Goal: Task Accomplishment & Management: Complete application form

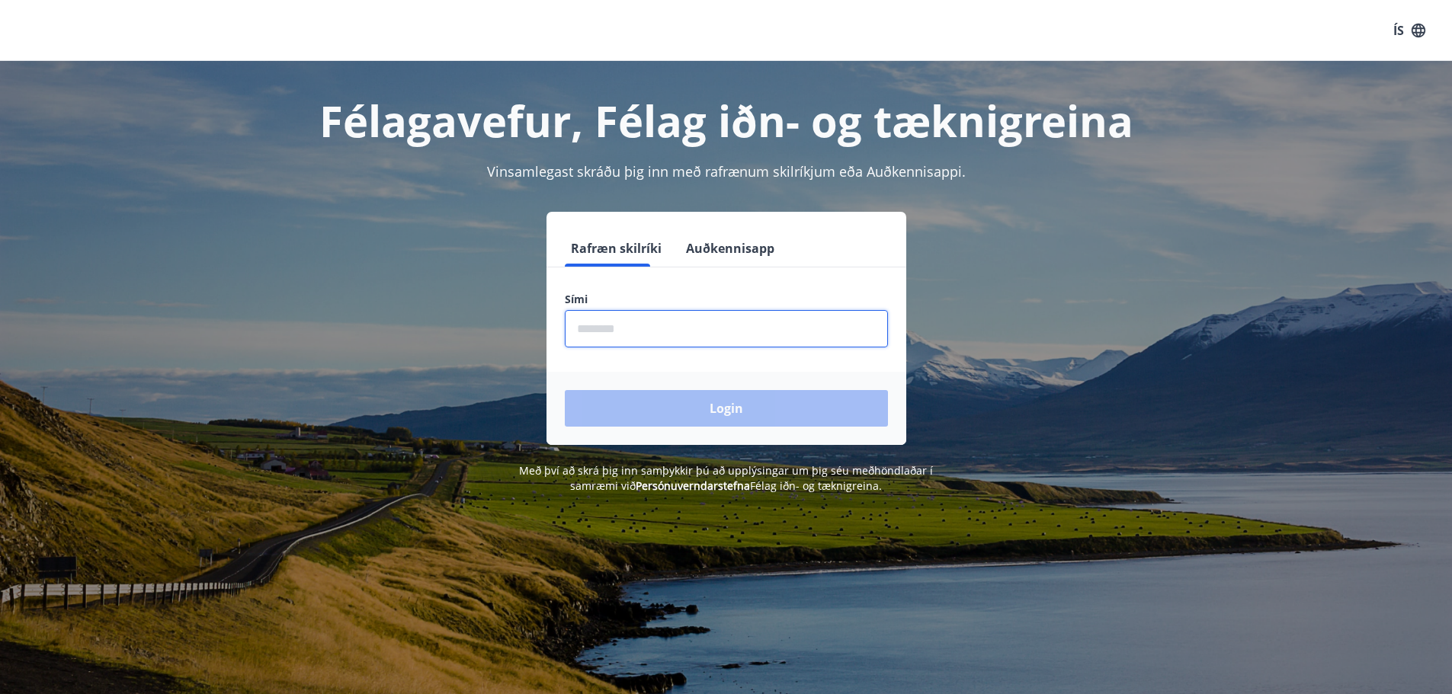
click at [662, 319] on input "phone" at bounding box center [726, 328] width 323 height 37
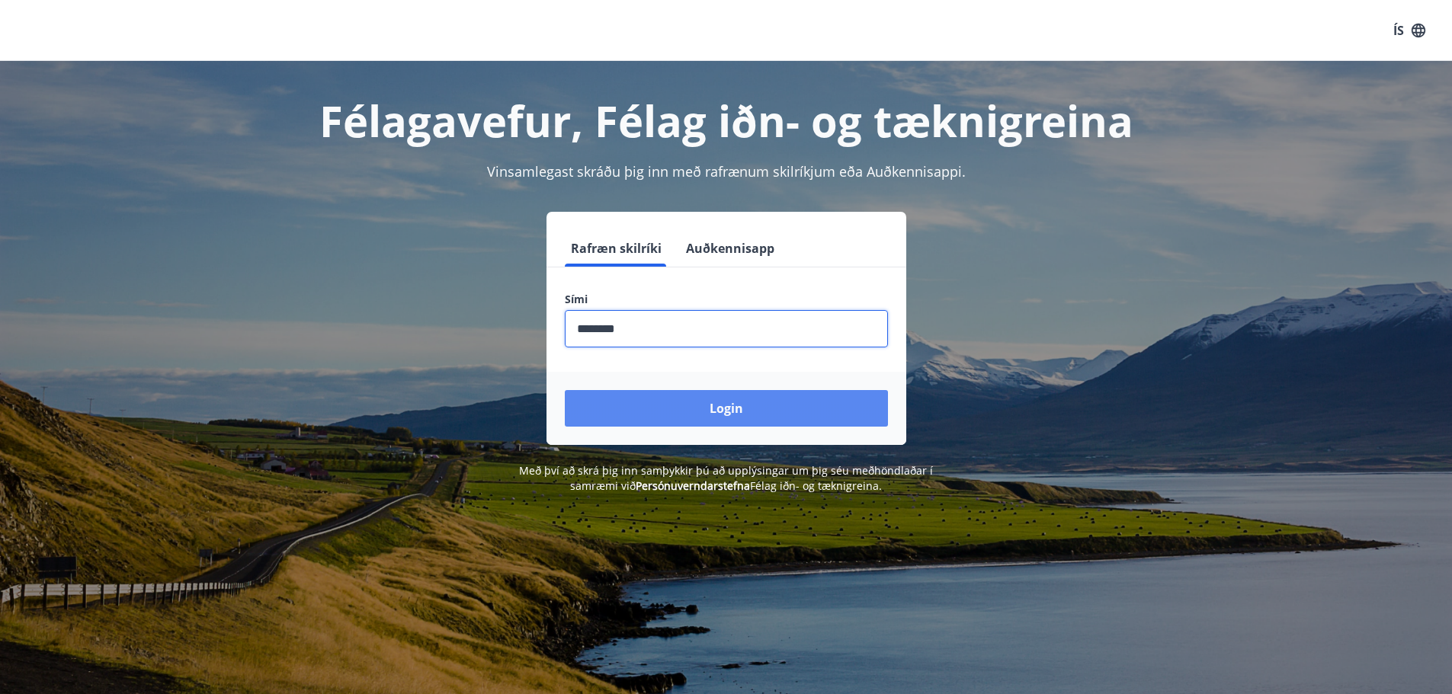
type input "********"
click at [693, 399] on button "Login" at bounding box center [726, 408] width 323 height 37
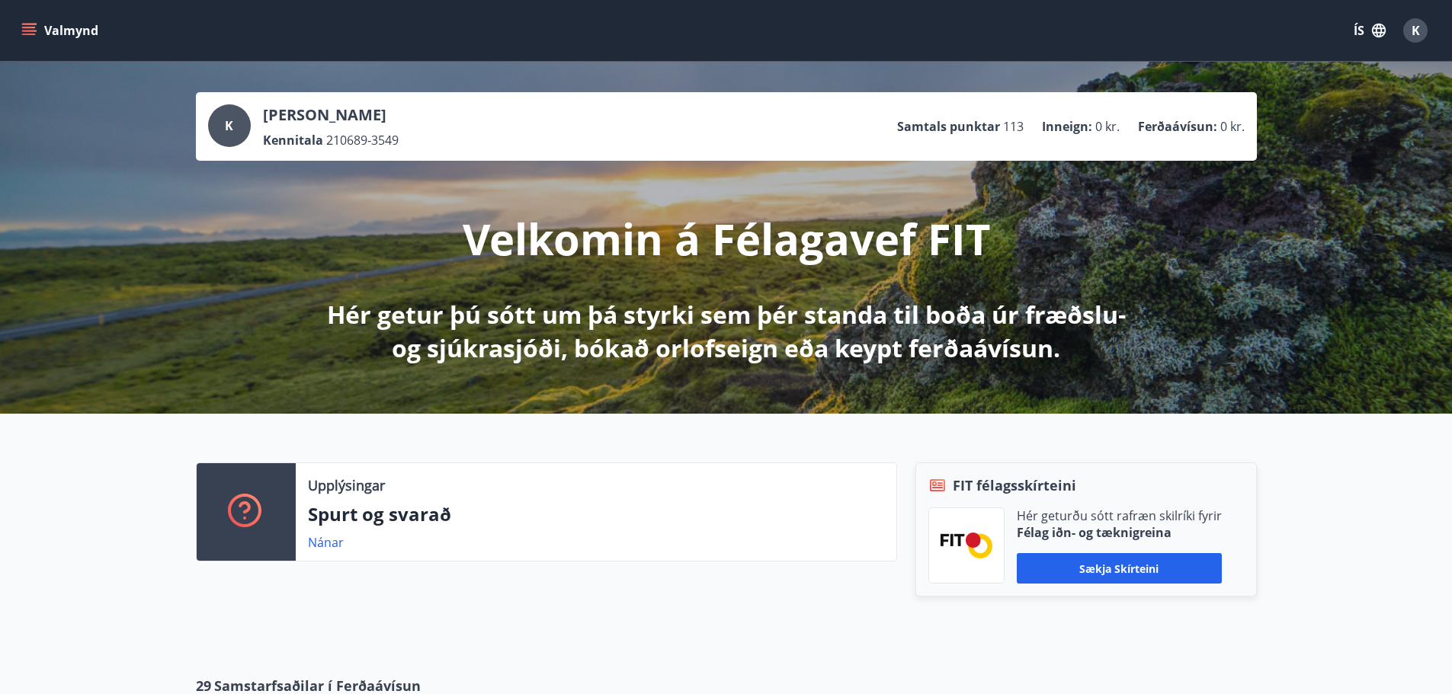
click at [22, 32] on icon "menu" at bounding box center [28, 30] width 15 height 15
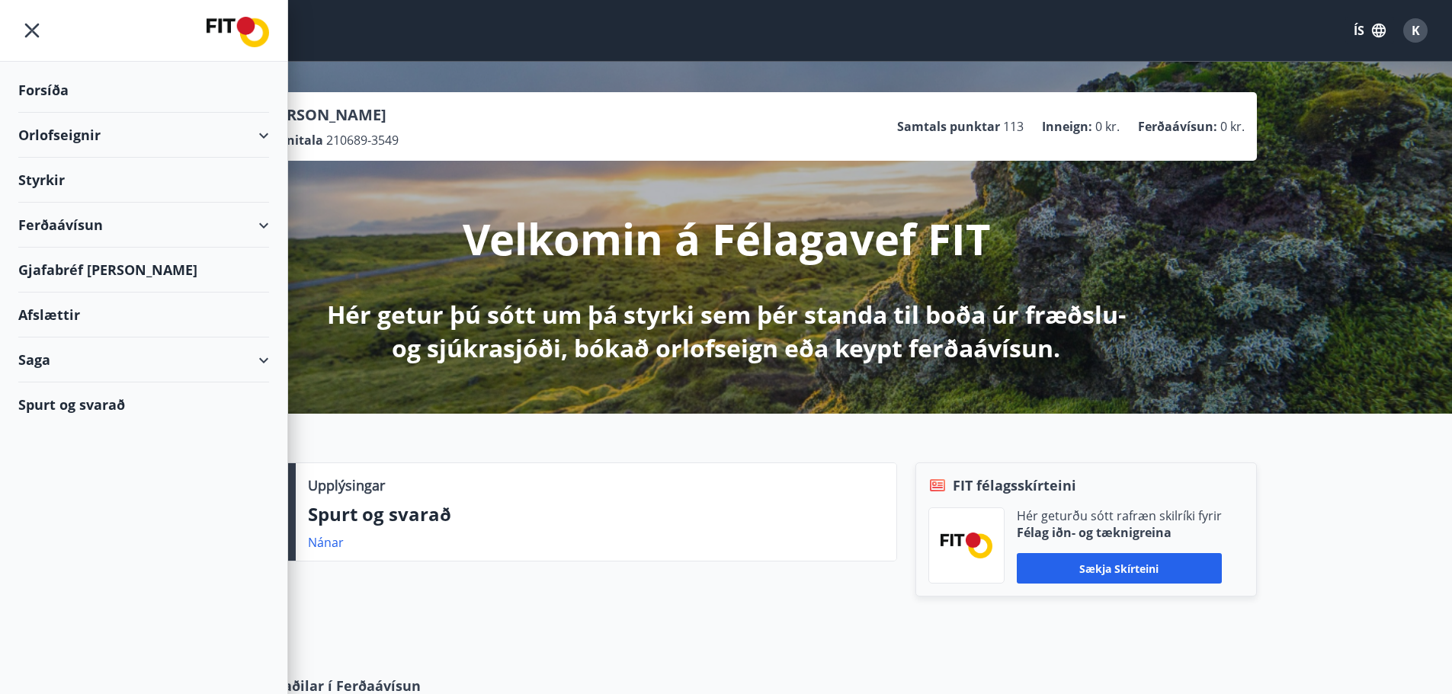
click at [54, 113] on div "Styrkir" at bounding box center [143, 90] width 251 height 45
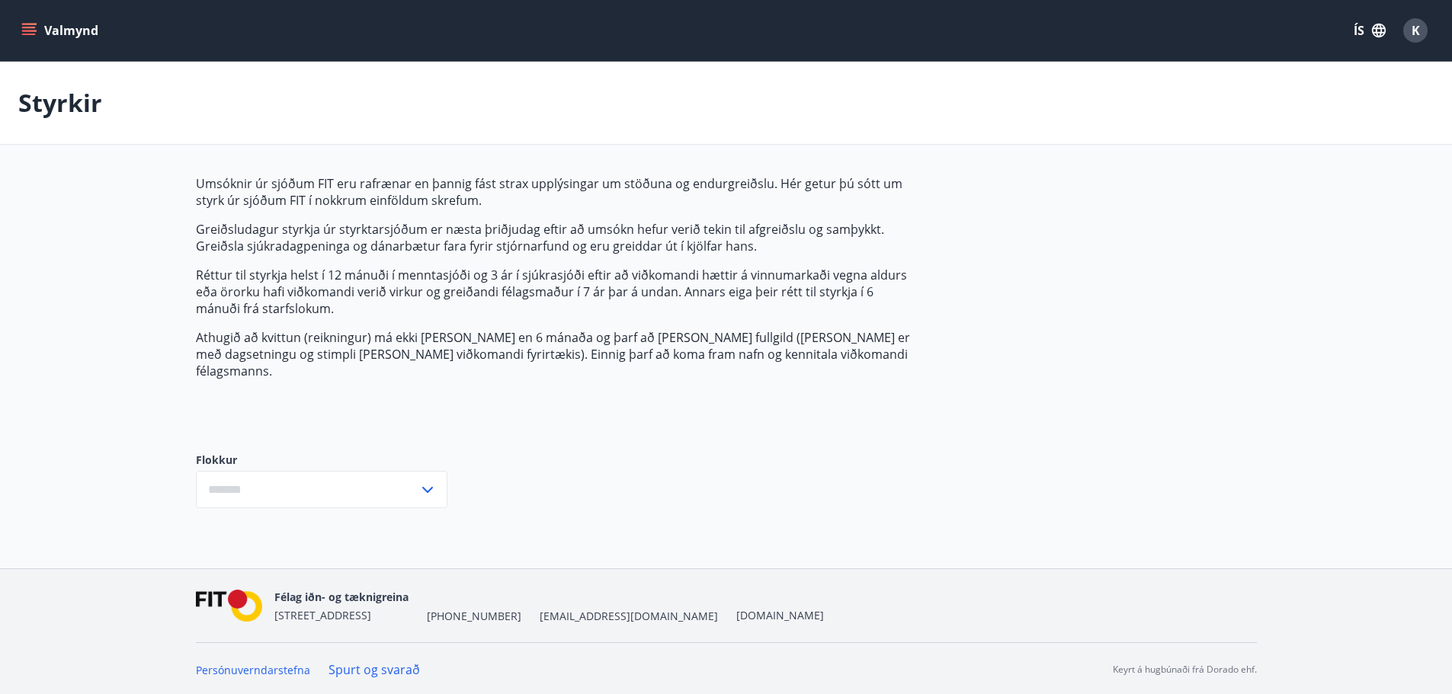
type input "***"
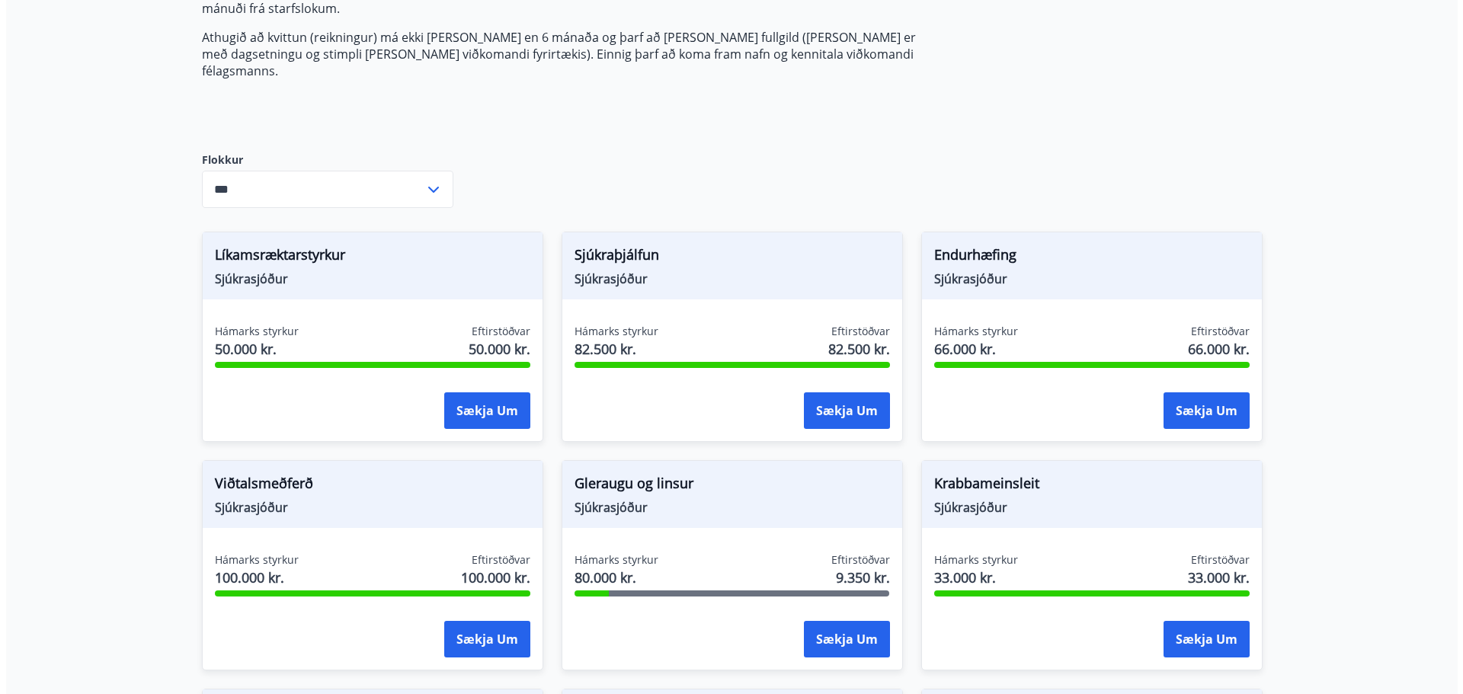
scroll to position [305, 0]
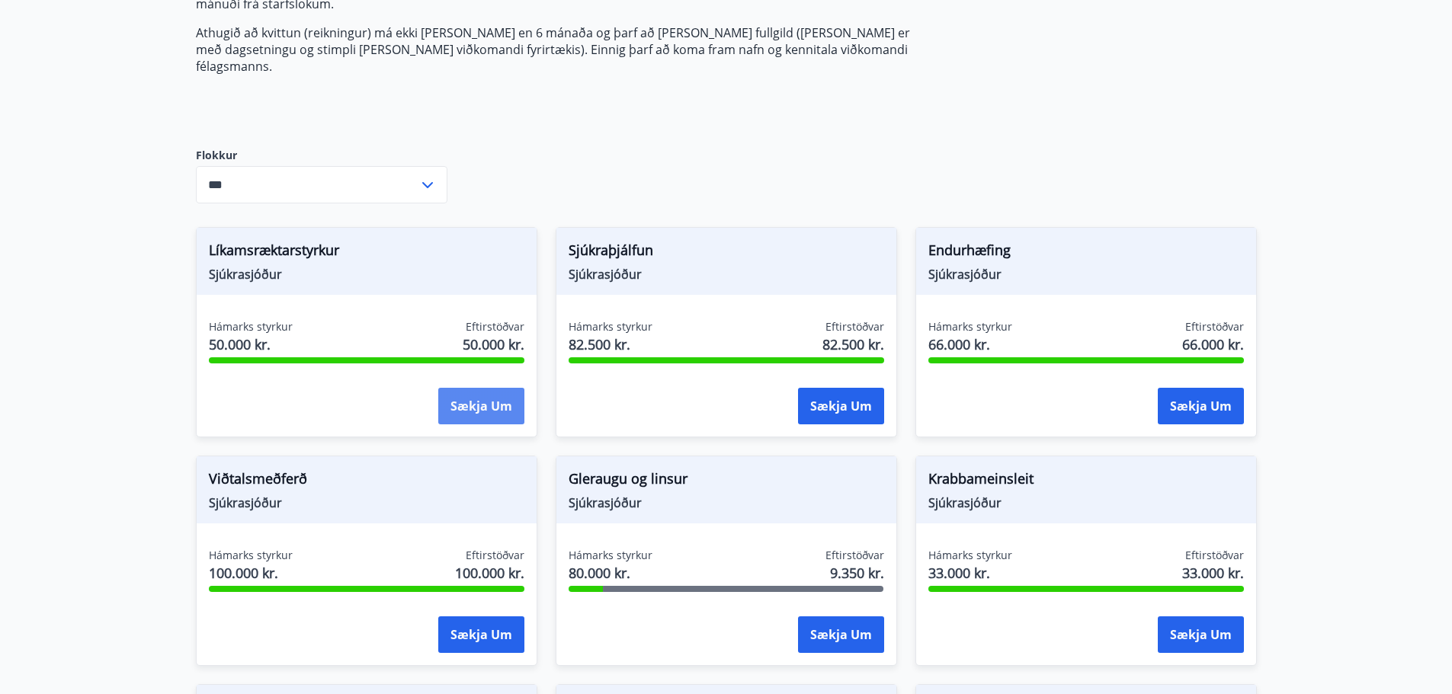
click at [485, 392] on button "Sækja um" at bounding box center [481, 406] width 86 height 37
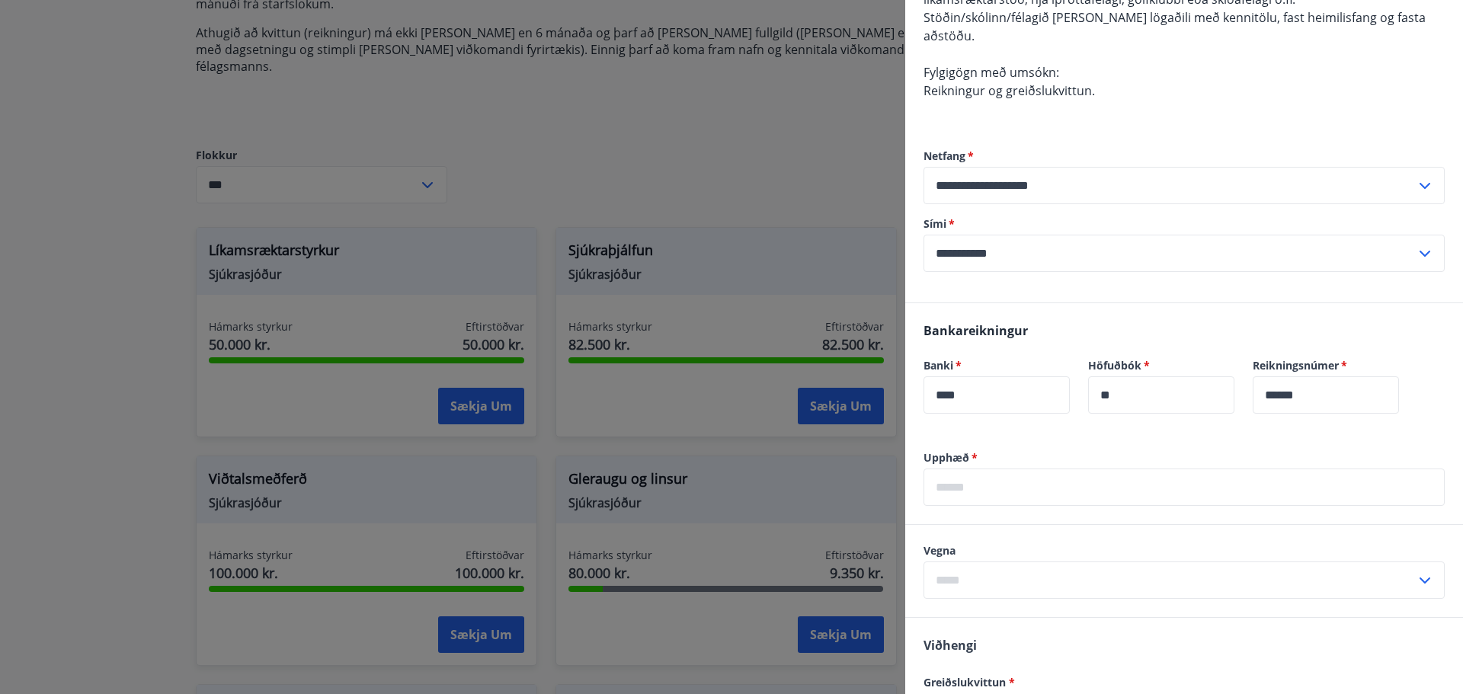
scroll to position [229, 0]
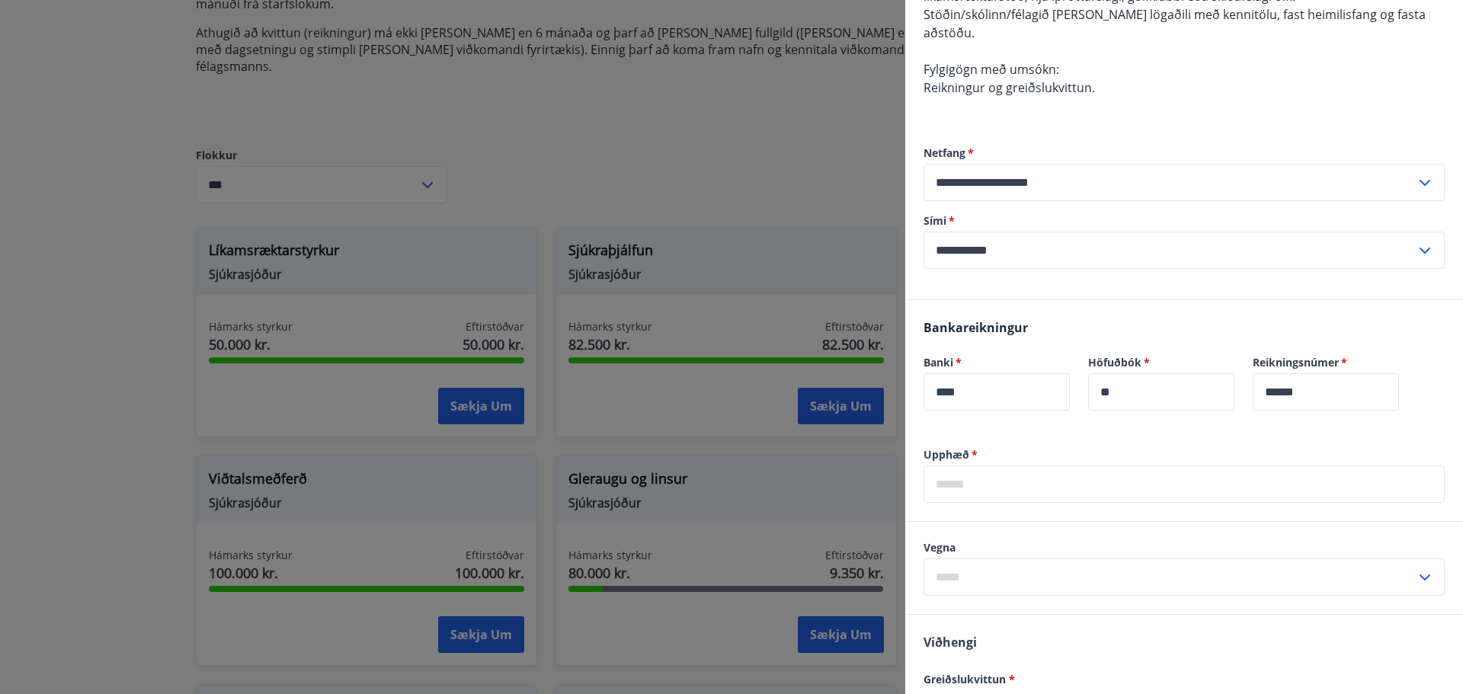
click at [991, 473] on input "text" at bounding box center [1184, 484] width 521 height 37
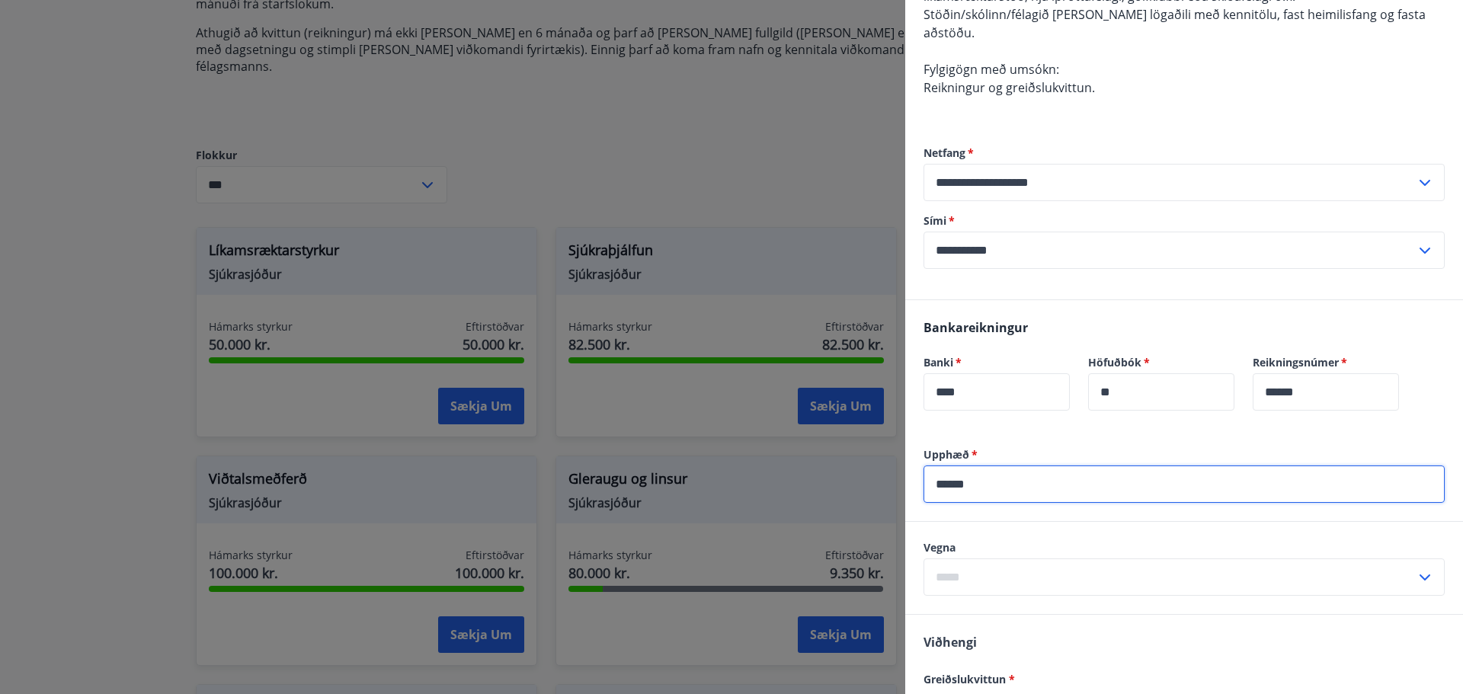
type input "******"
click at [1087, 559] on input "text" at bounding box center [1170, 577] width 492 height 37
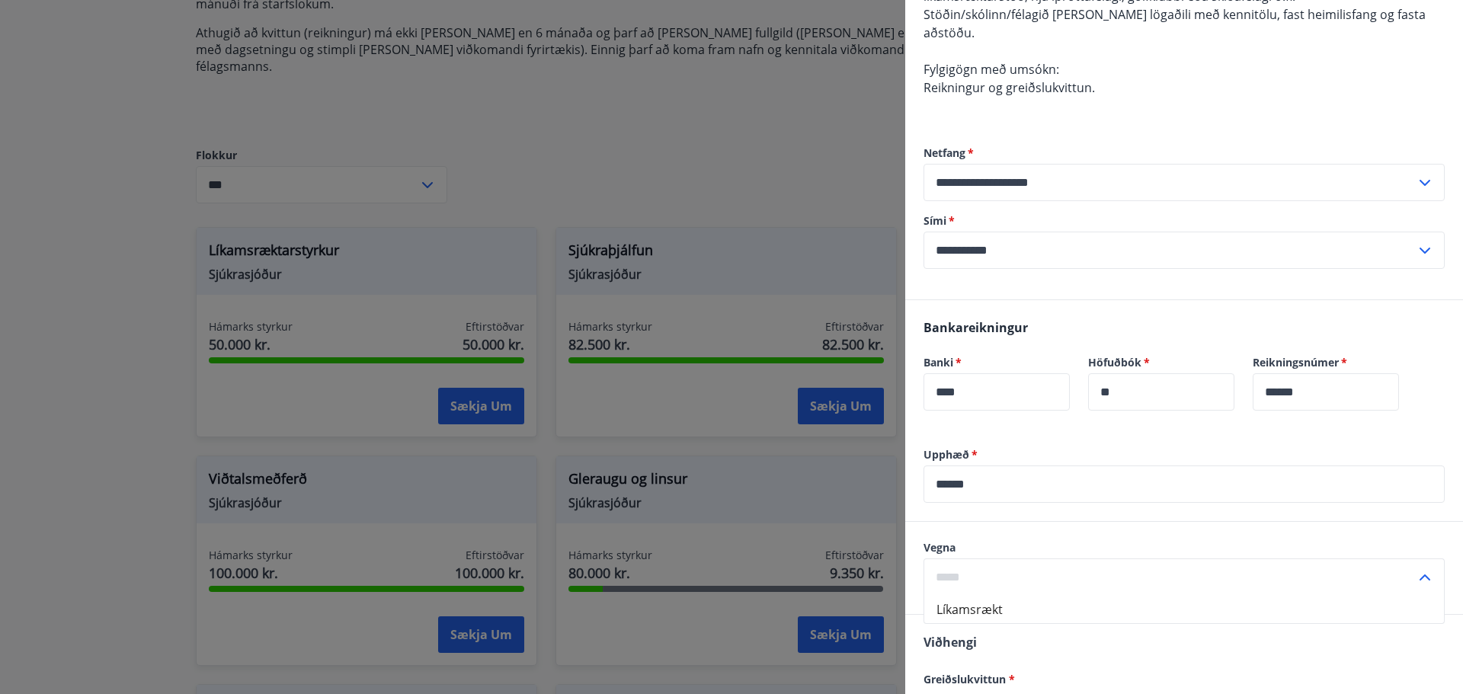
click at [1059, 596] on li "Líkamsrækt" at bounding box center [1184, 609] width 520 height 27
type input "**********"
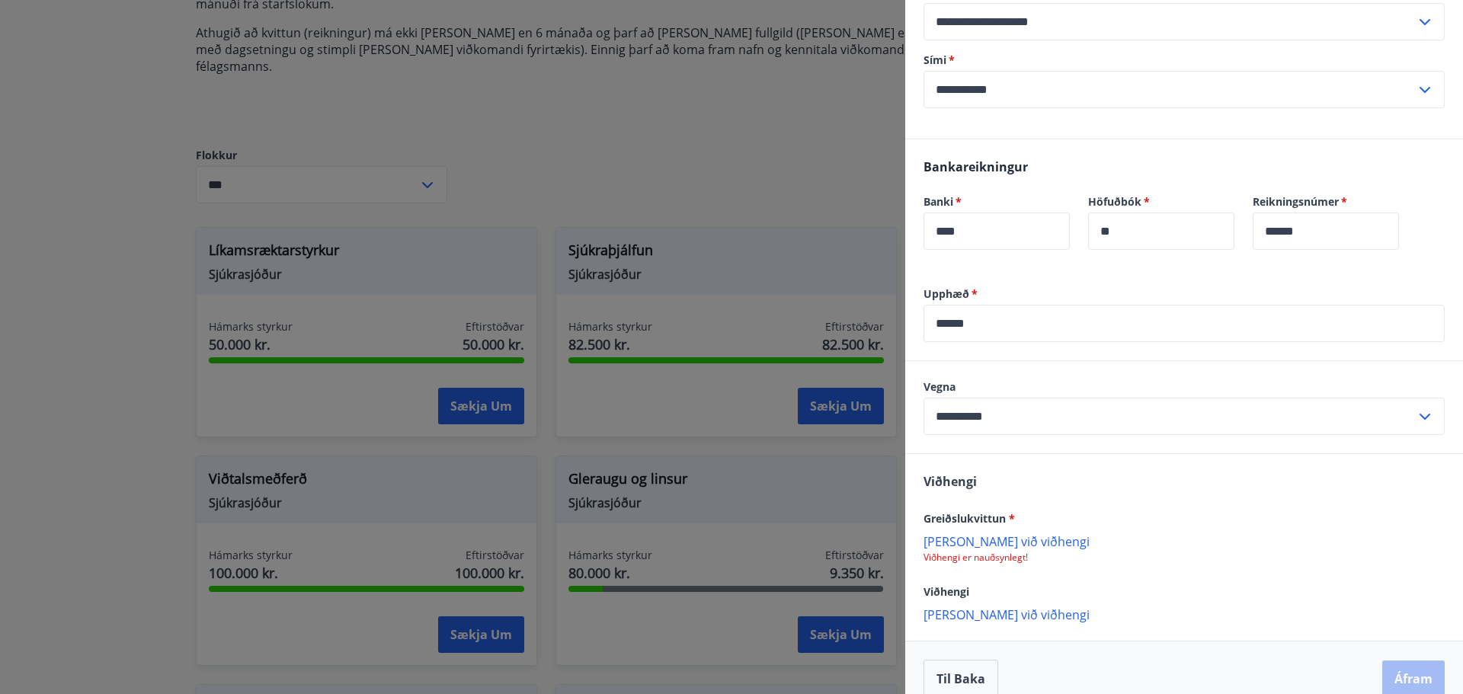
scroll to position [393, 0]
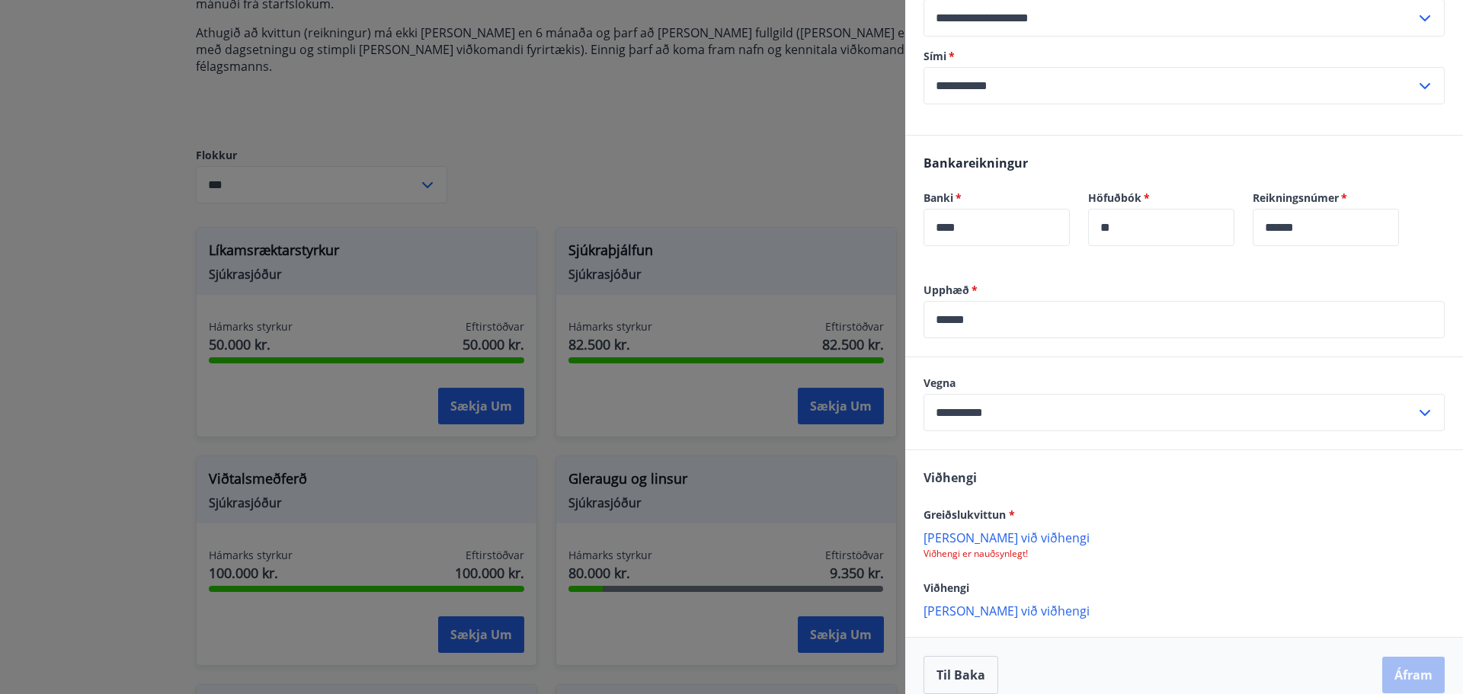
click at [989, 530] on p "Bæta við viðhengi" at bounding box center [1184, 537] width 521 height 15
click at [1004, 604] on p "Bæta við viðhengi" at bounding box center [1184, 611] width 521 height 15
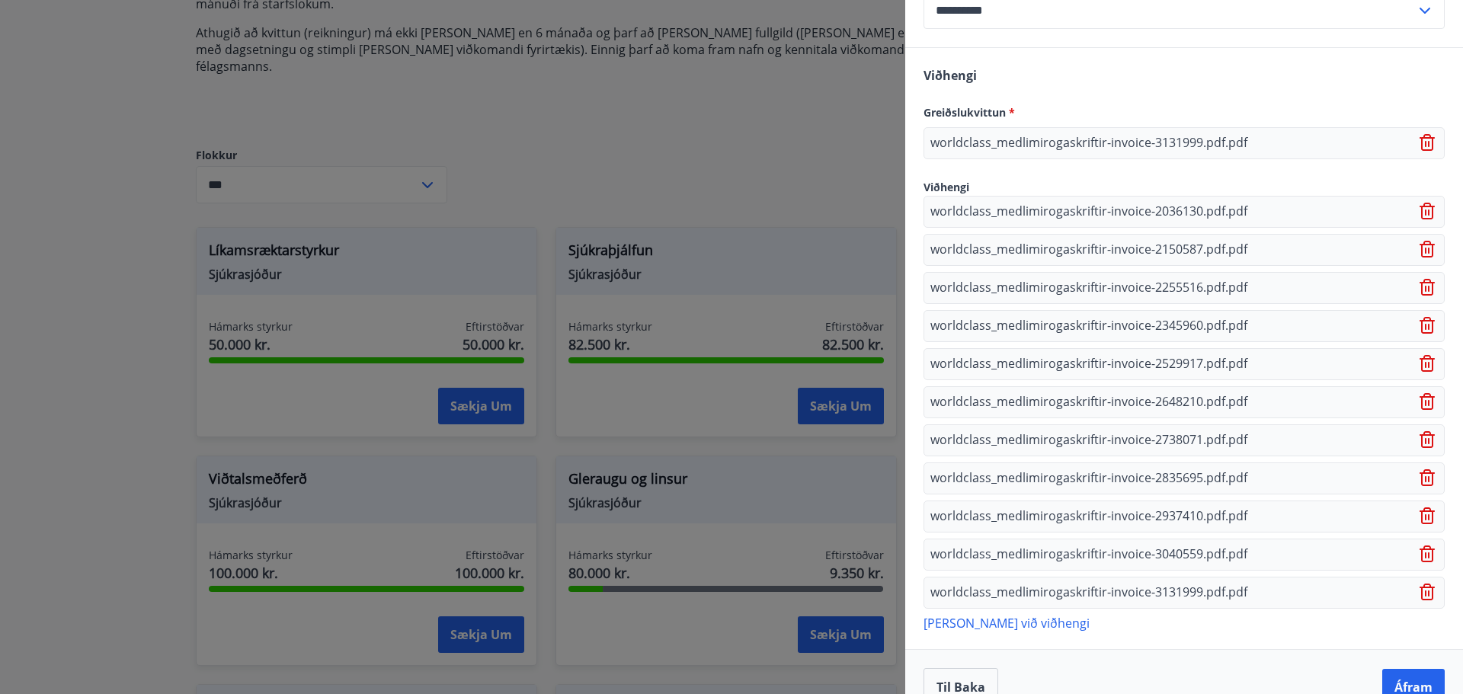
scroll to position [808, 0]
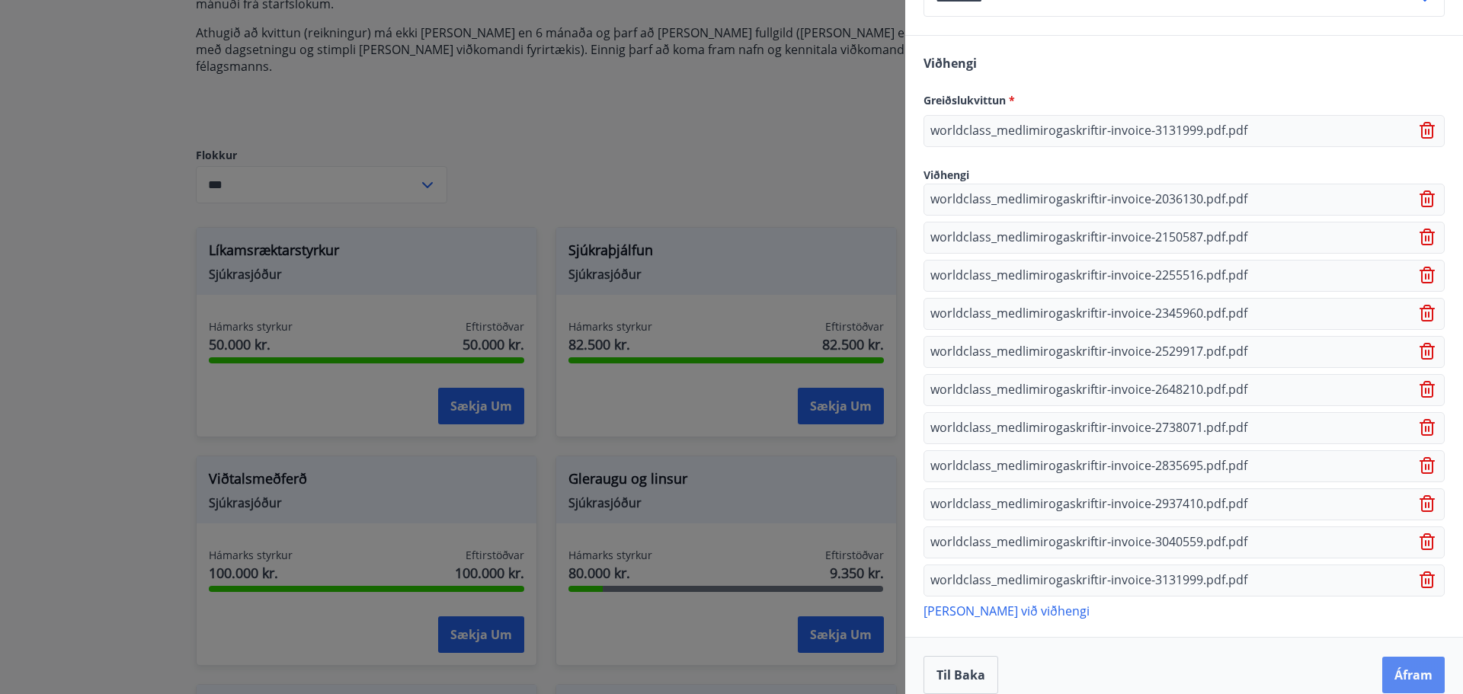
click at [1402, 657] on button "Áfram" at bounding box center [1413, 675] width 62 height 37
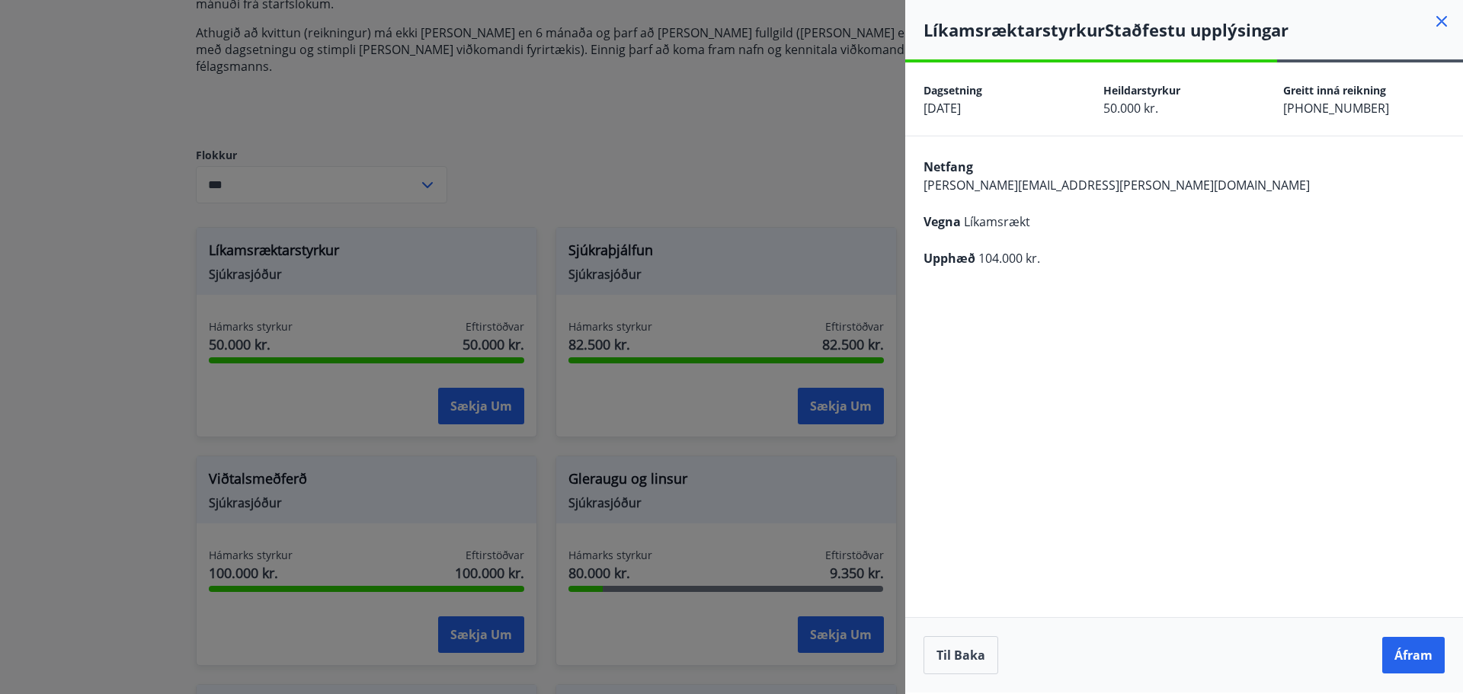
scroll to position [0, 0]
click at [1420, 652] on button "Áfram" at bounding box center [1413, 655] width 62 height 37
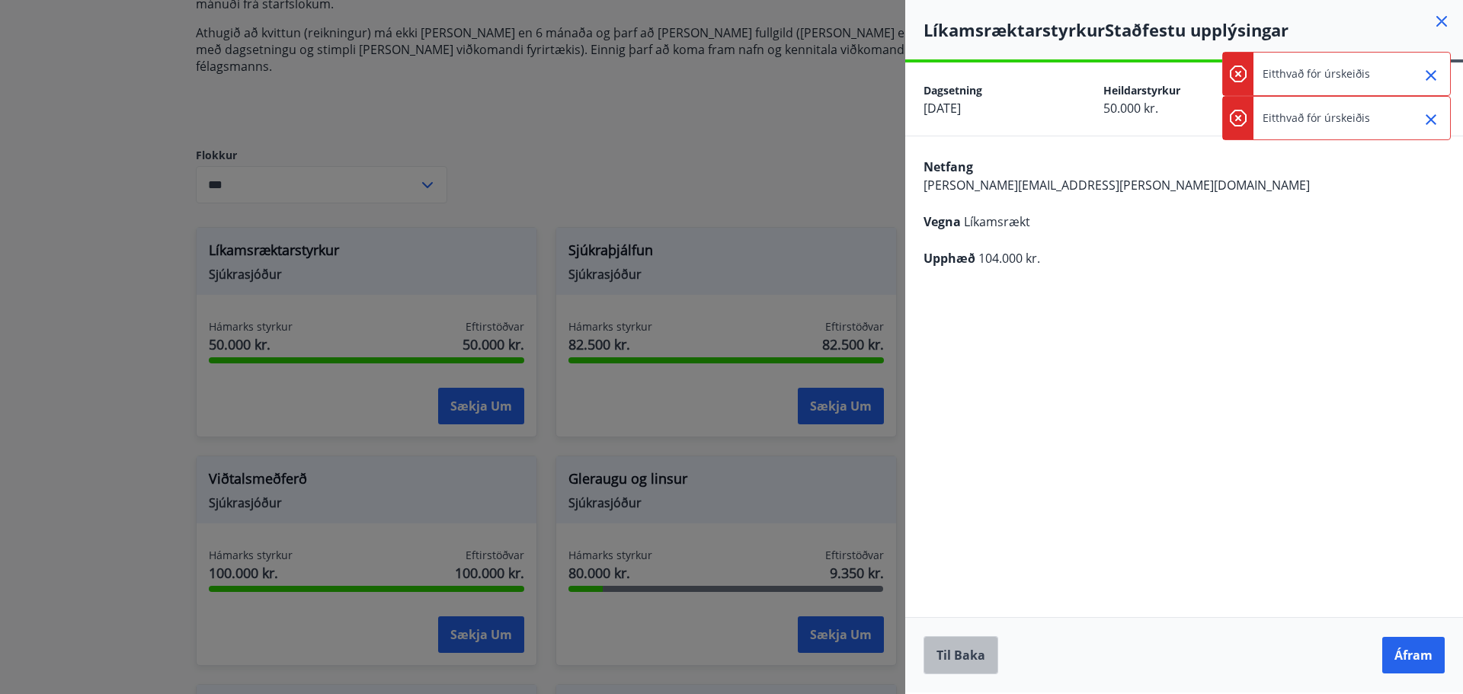
click at [969, 655] on button "Til baka" at bounding box center [961, 655] width 75 height 38
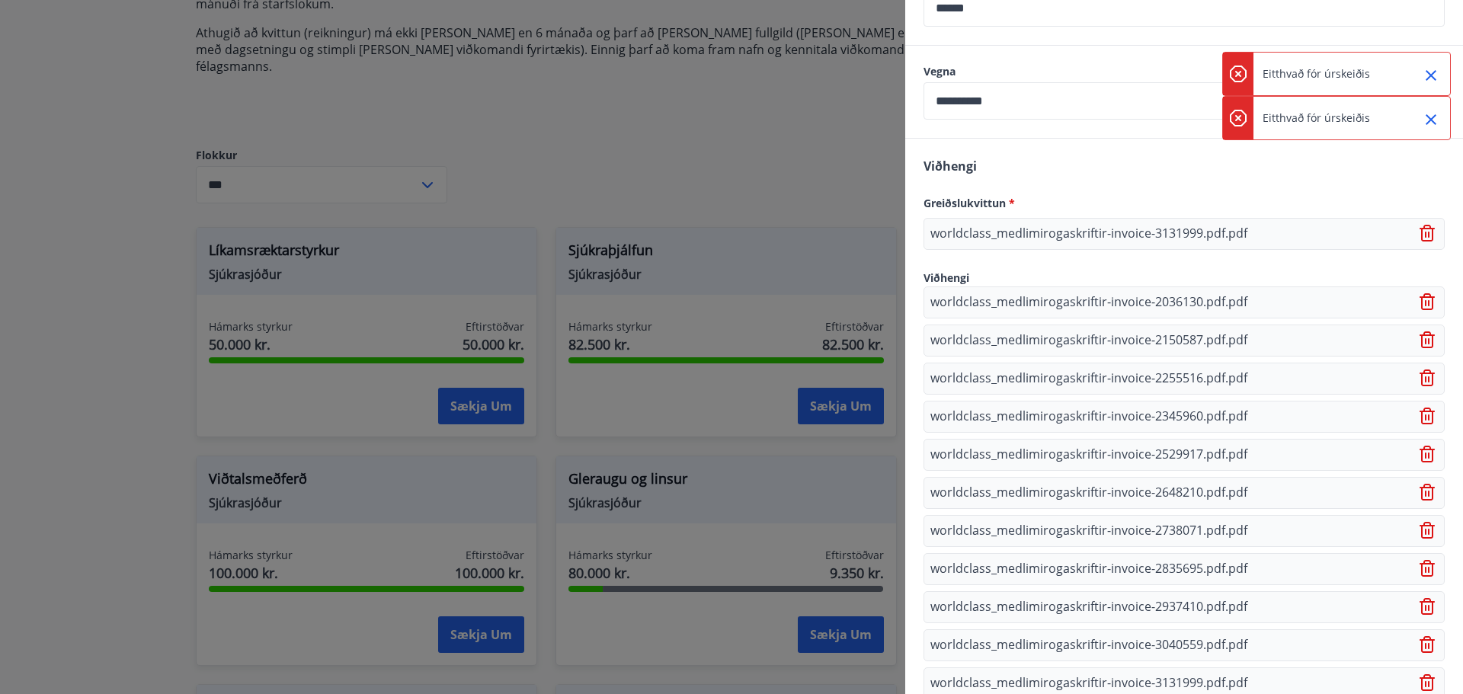
scroll to position [732, 0]
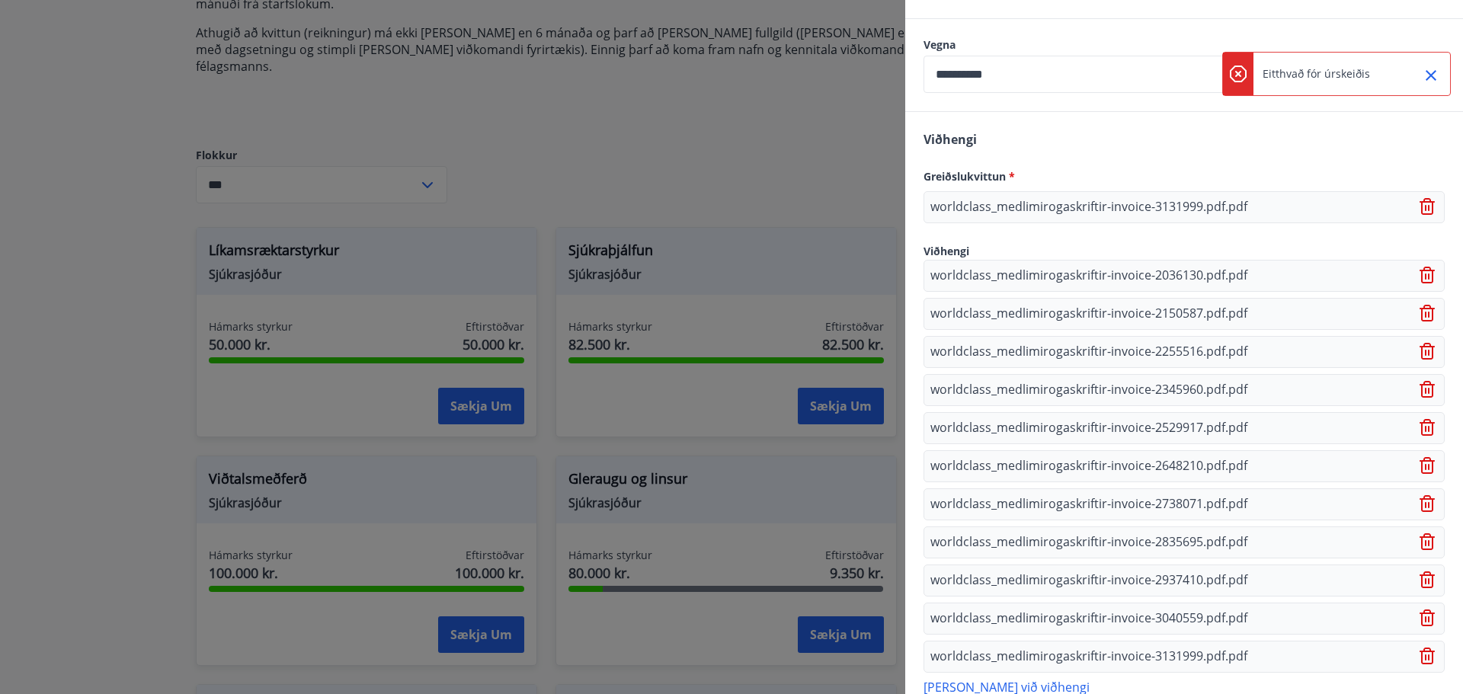
click at [1424, 648] on icon at bounding box center [1429, 657] width 18 height 18
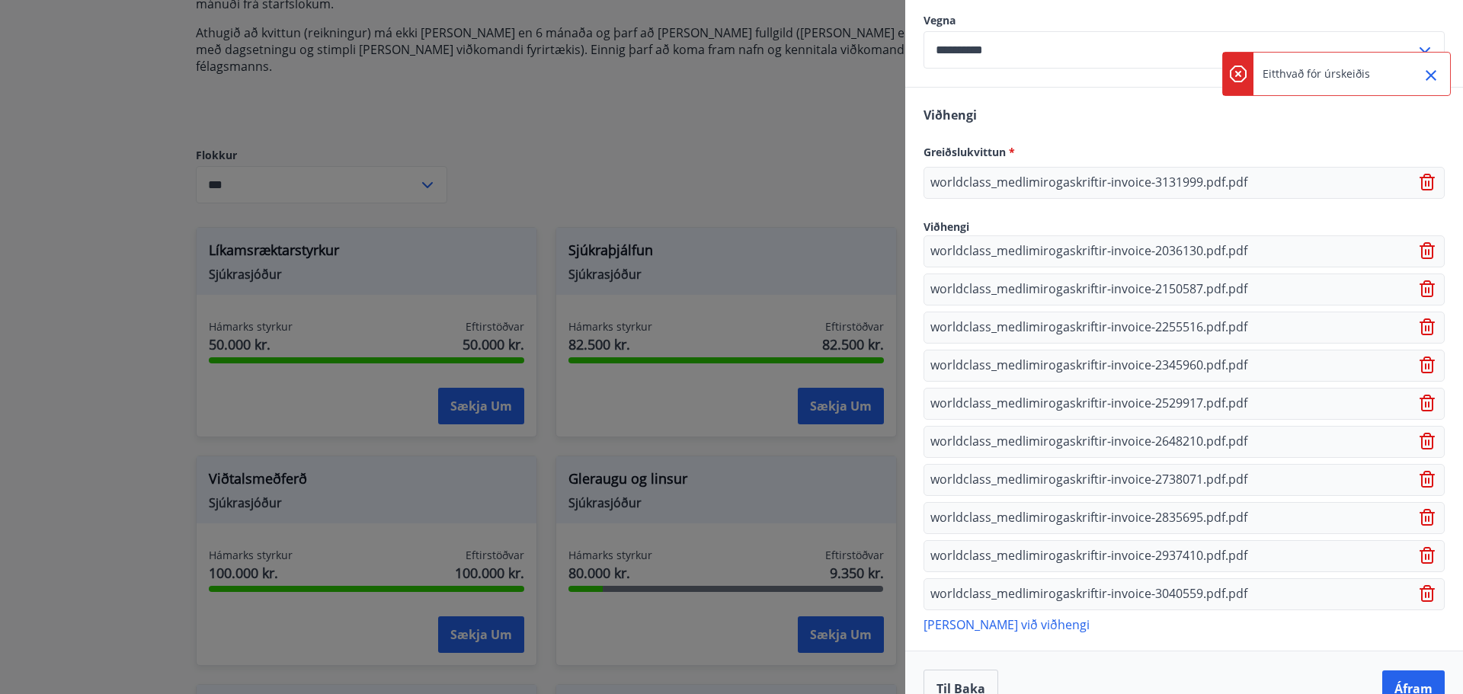
scroll to position [770, 0]
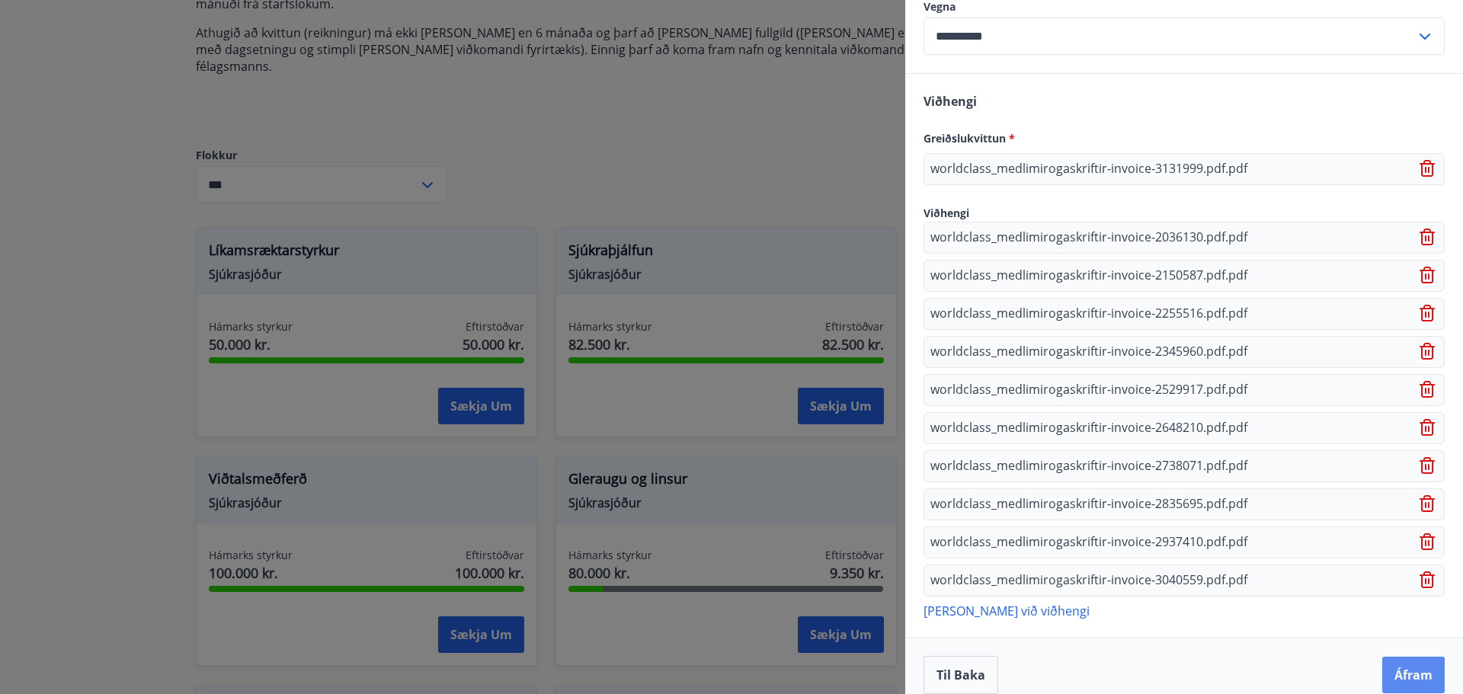
click at [1401, 659] on button "Áfram" at bounding box center [1413, 675] width 62 height 37
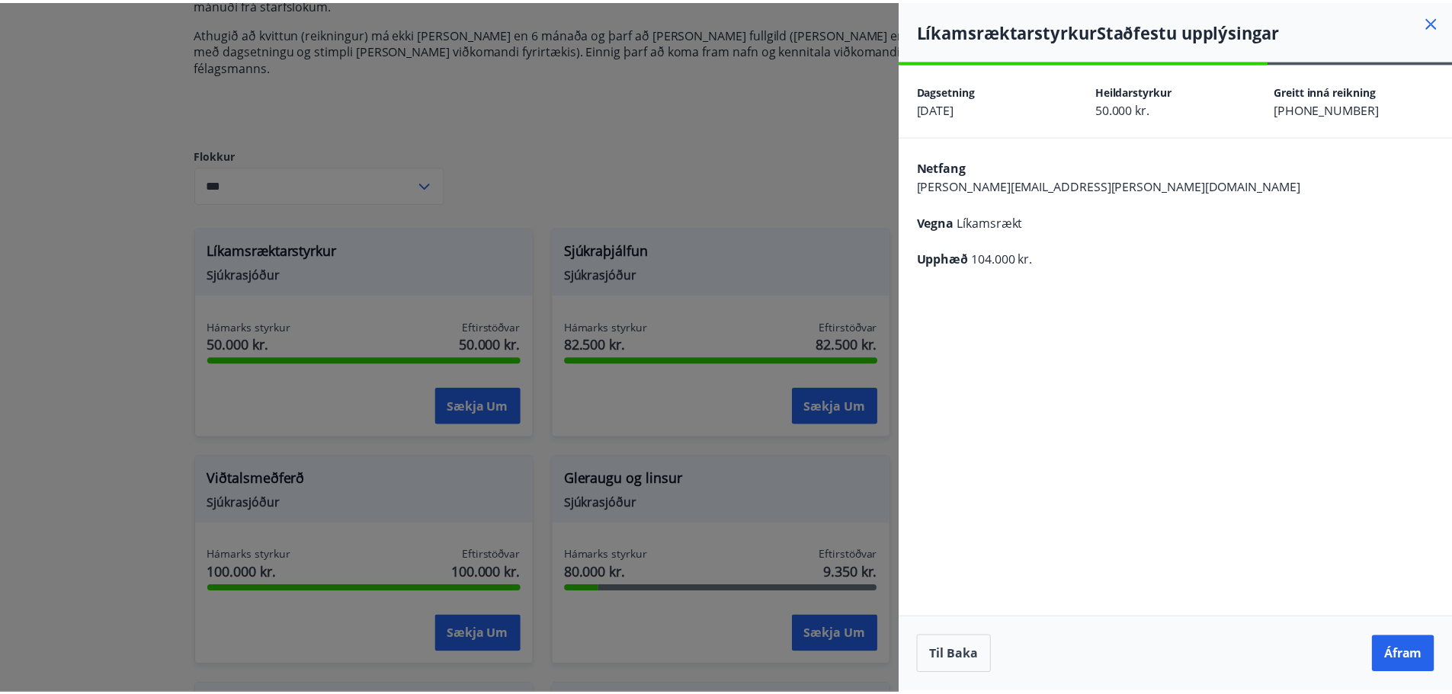
scroll to position [0, 0]
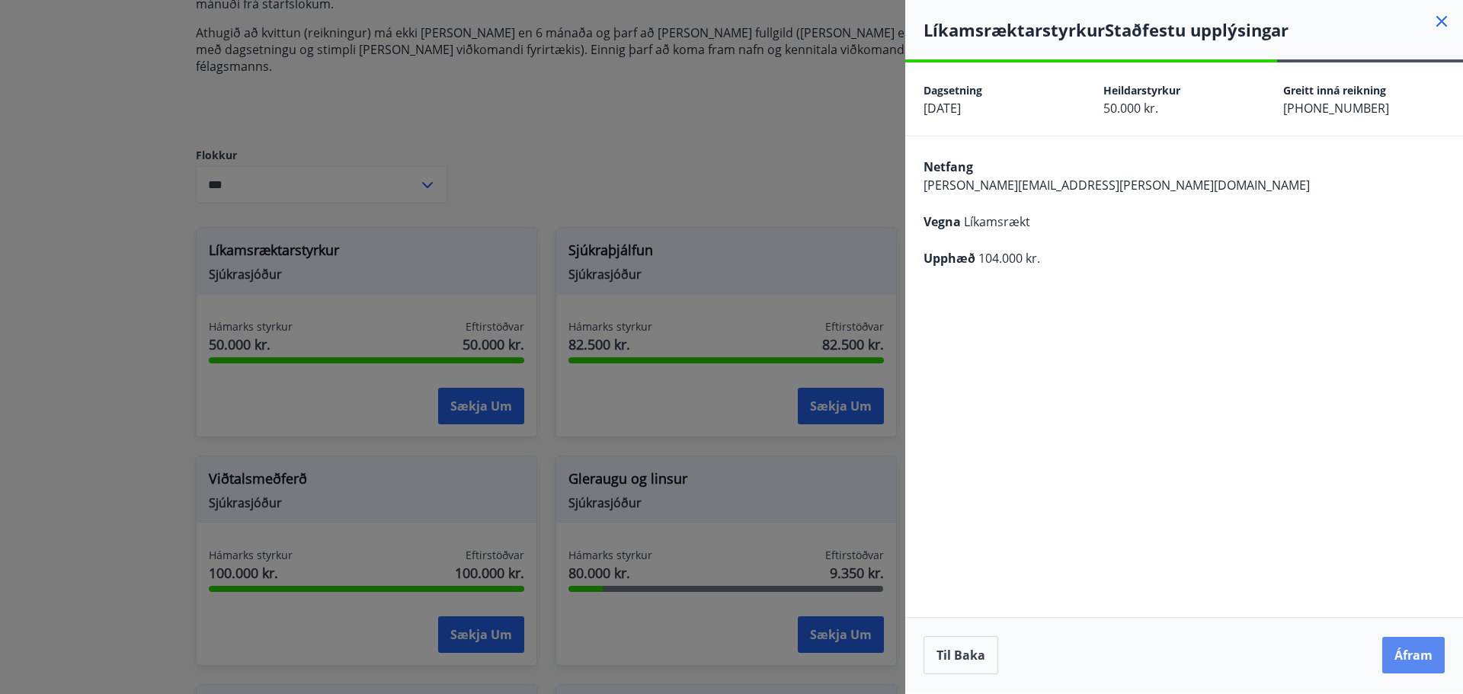
click at [1410, 659] on button "Áfram" at bounding box center [1413, 655] width 62 height 37
click at [1410, 658] on button "Áfram" at bounding box center [1413, 655] width 62 height 37
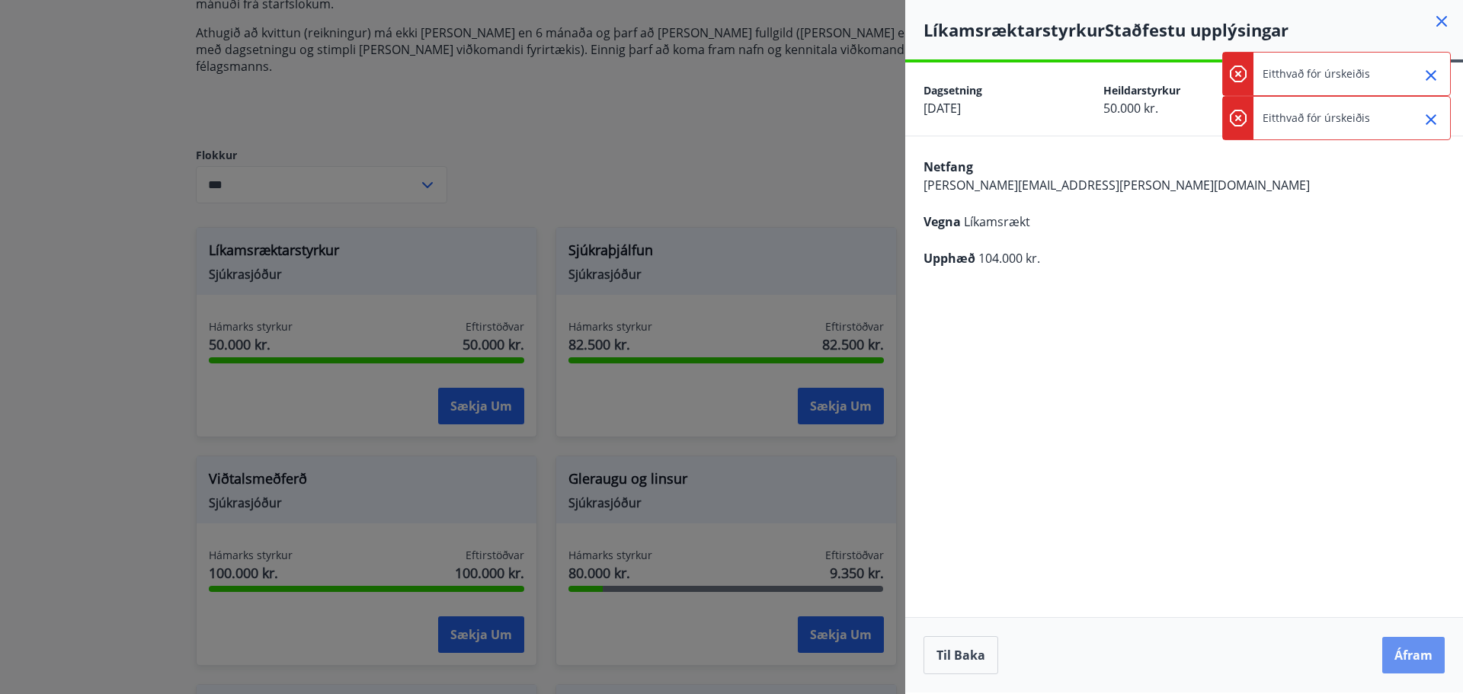
click at [1410, 658] on button "Áfram" at bounding box center [1413, 655] width 62 height 37
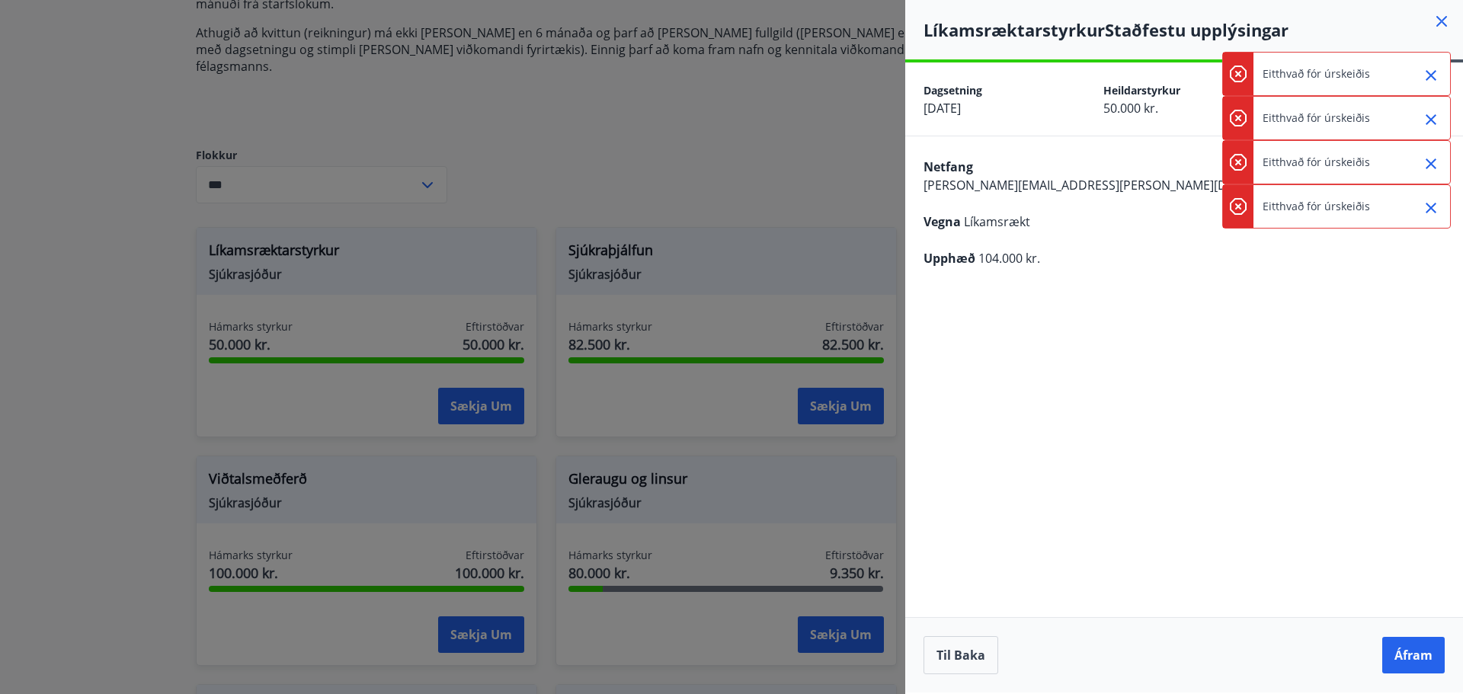
click at [1410, 658] on button "Áfram" at bounding box center [1413, 655] width 62 height 37
click at [1440, 20] on icon at bounding box center [1442, 21] width 11 height 11
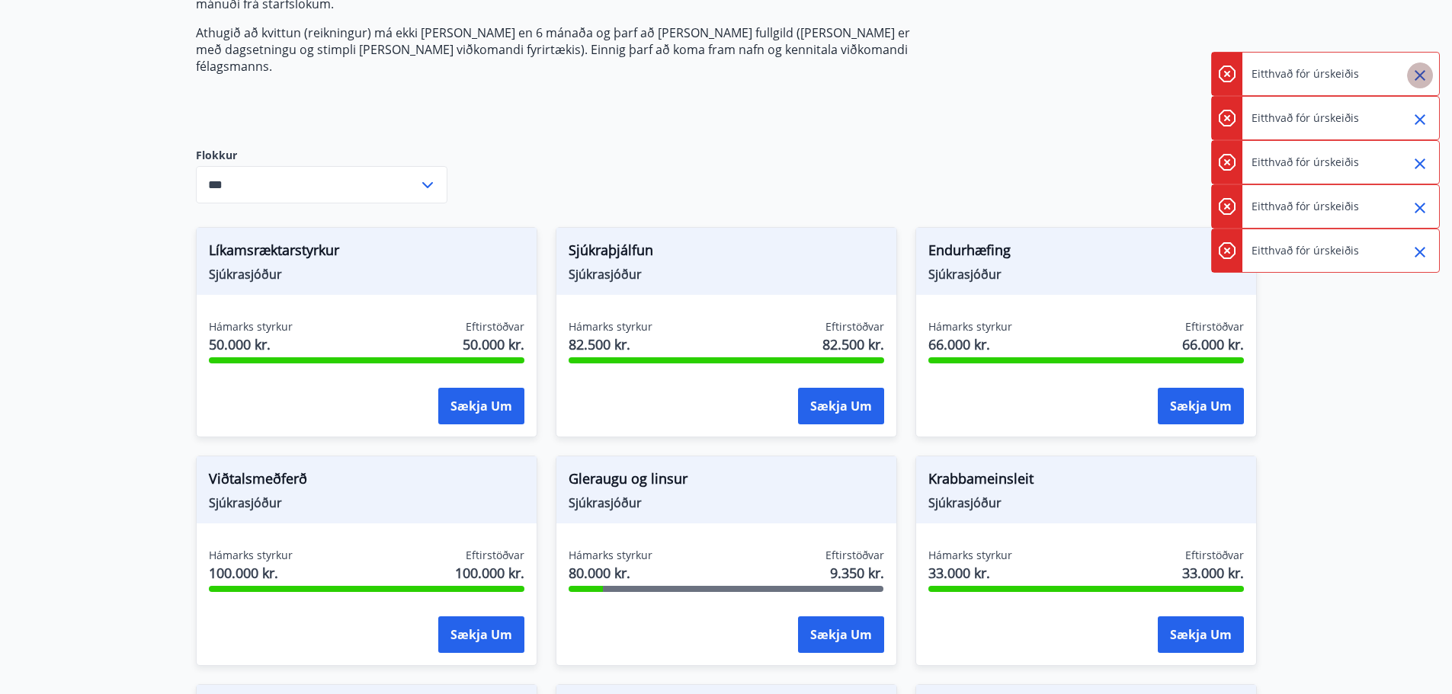
click at [1424, 72] on icon "Close" at bounding box center [1419, 75] width 11 height 11
click at [1421, 111] on icon "Close" at bounding box center [1420, 120] width 18 height 18
click at [1418, 73] on icon "Close" at bounding box center [1419, 75] width 11 height 11
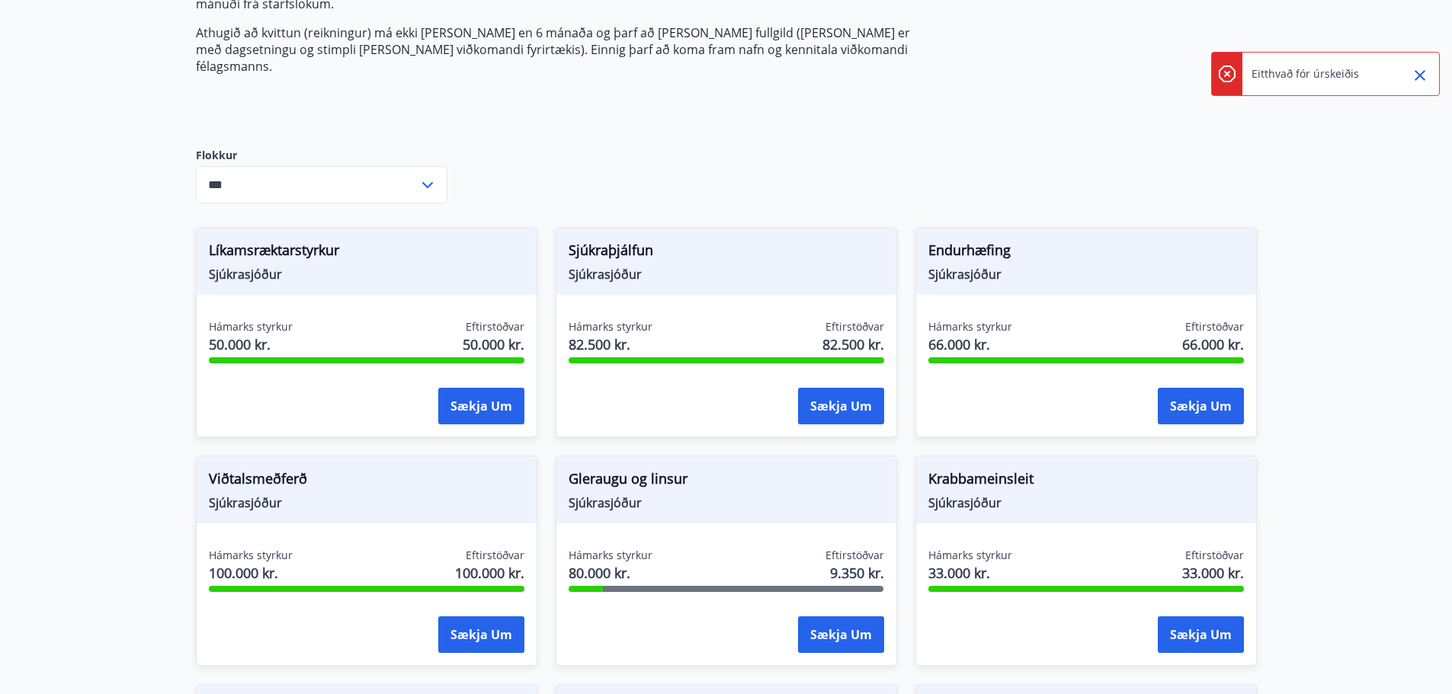
click at [1418, 73] on icon "Close" at bounding box center [1419, 75] width 11 height 11
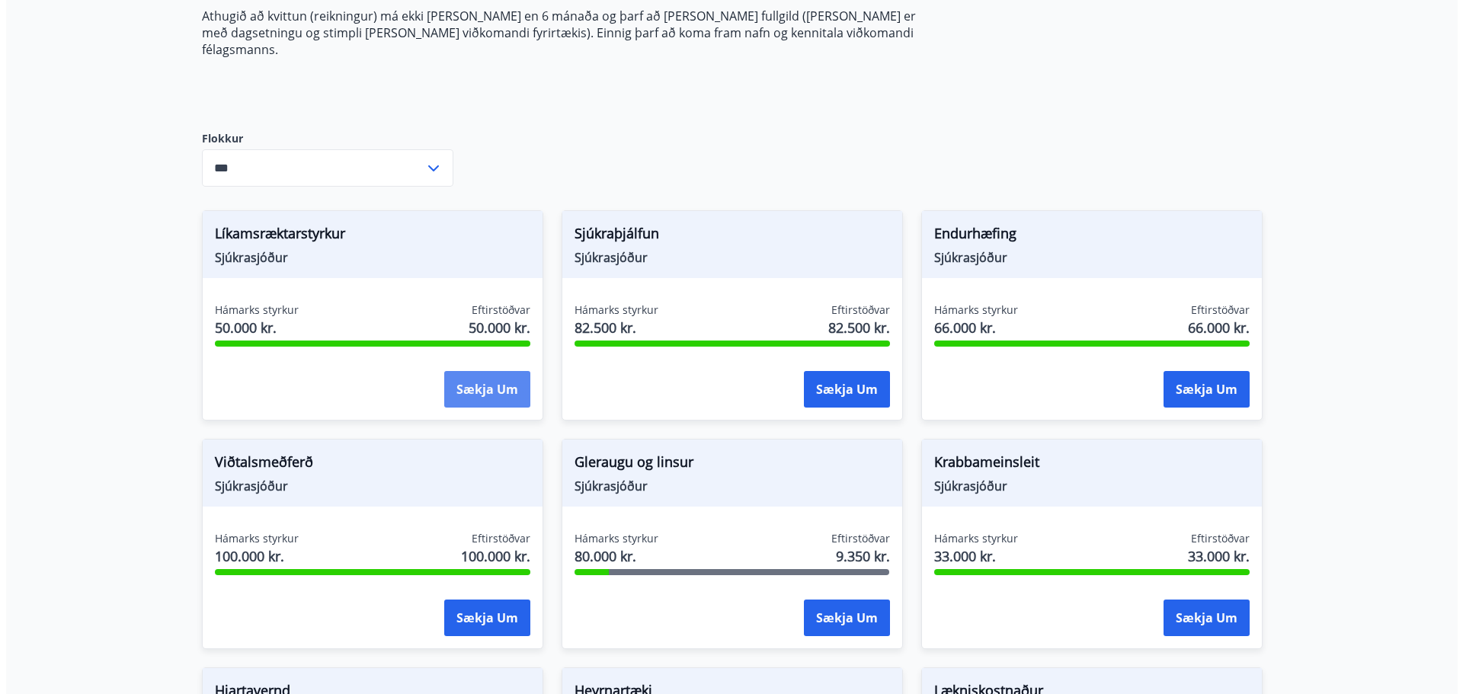
scroll to position [330, 0]
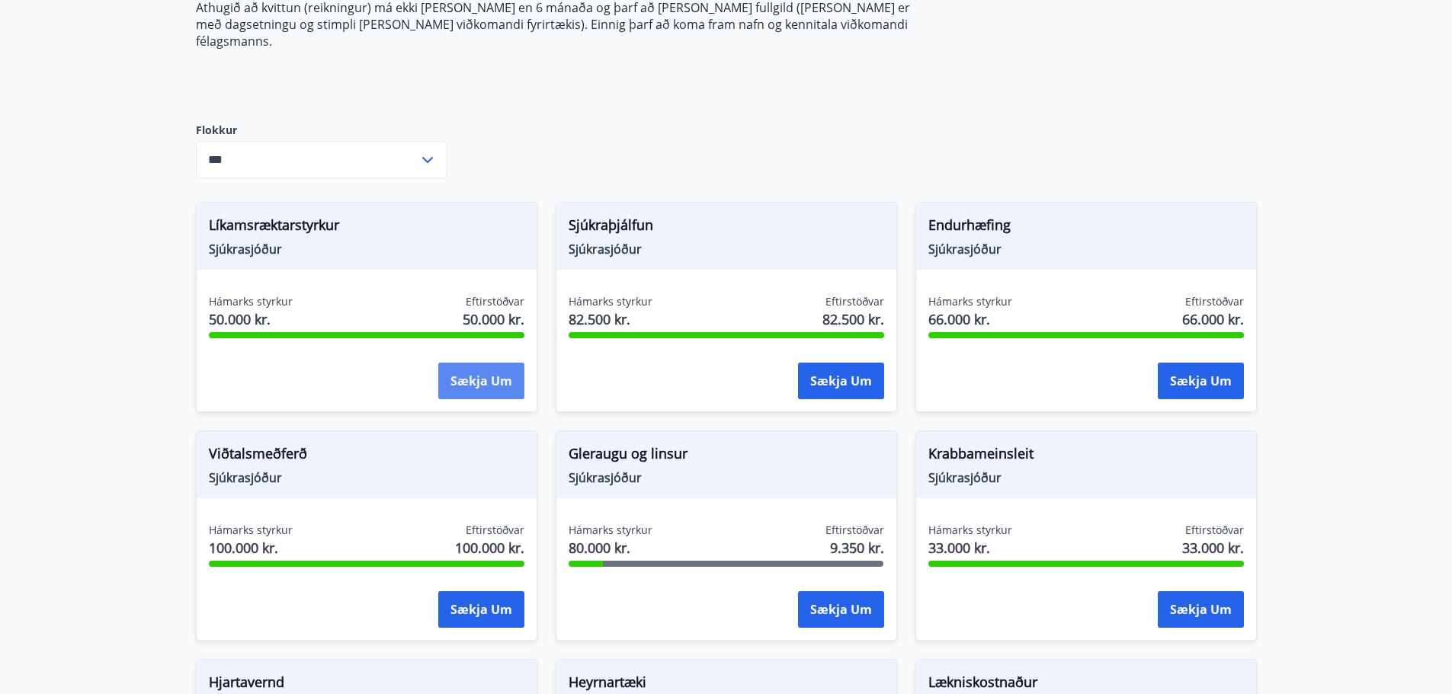
click at [493, 363] on button "Sækja um" at bounding box center [481, 381] width 86 height 37
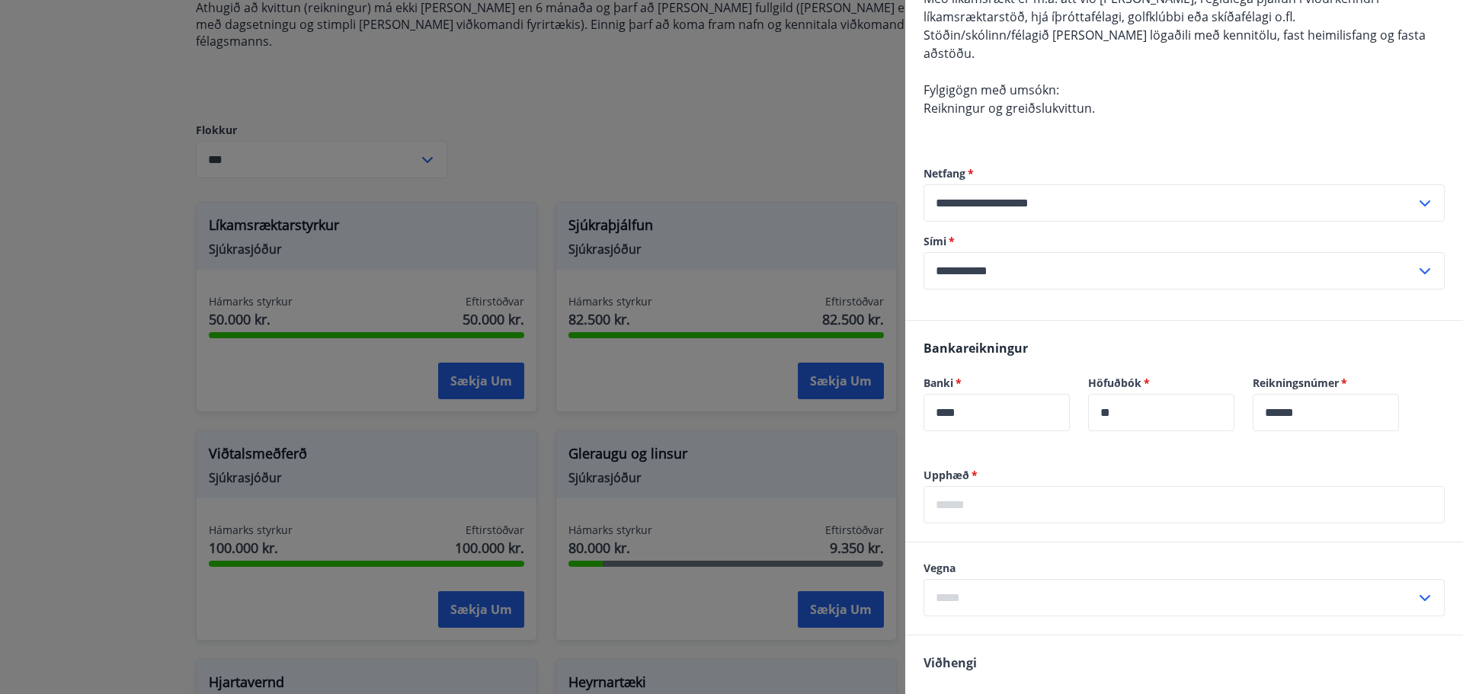
scroll to position [229, 0]
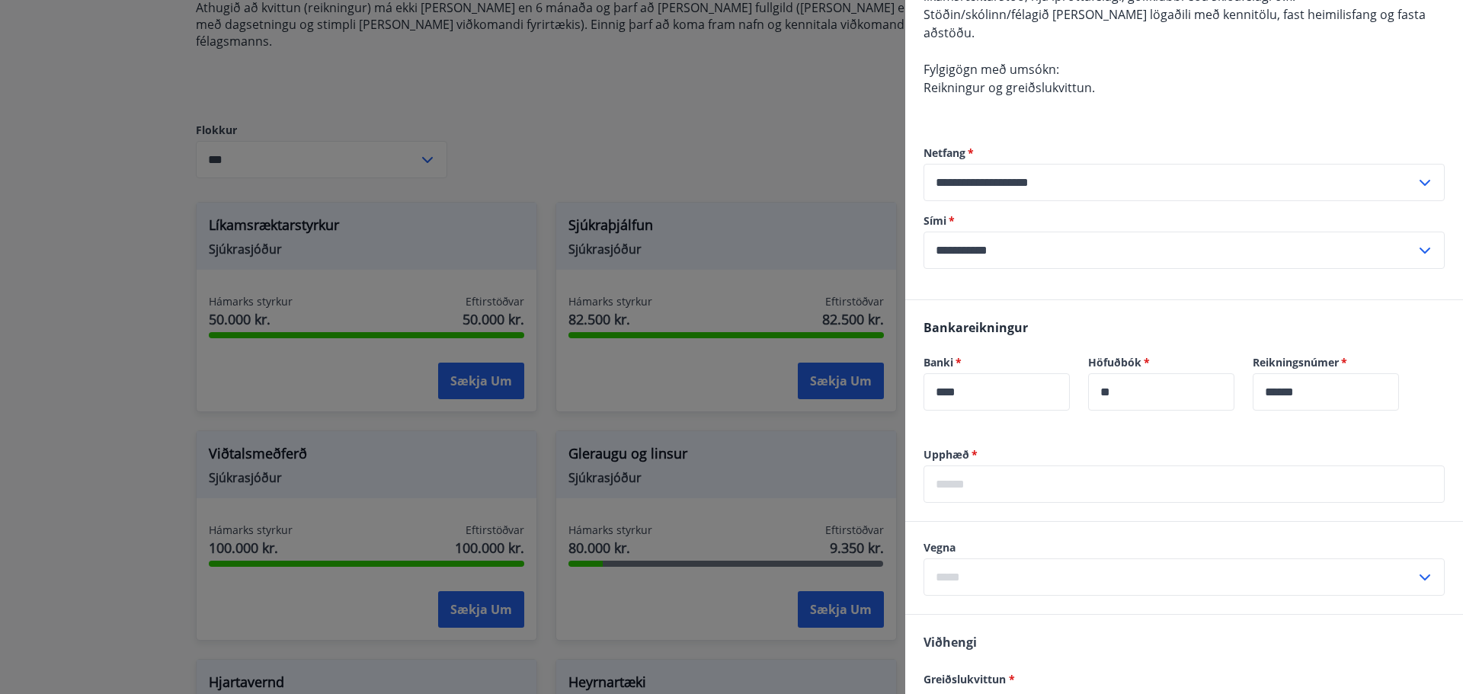
click at [1120, 466] on input "text" at bounding box center [1184, 484] width 521 height 37
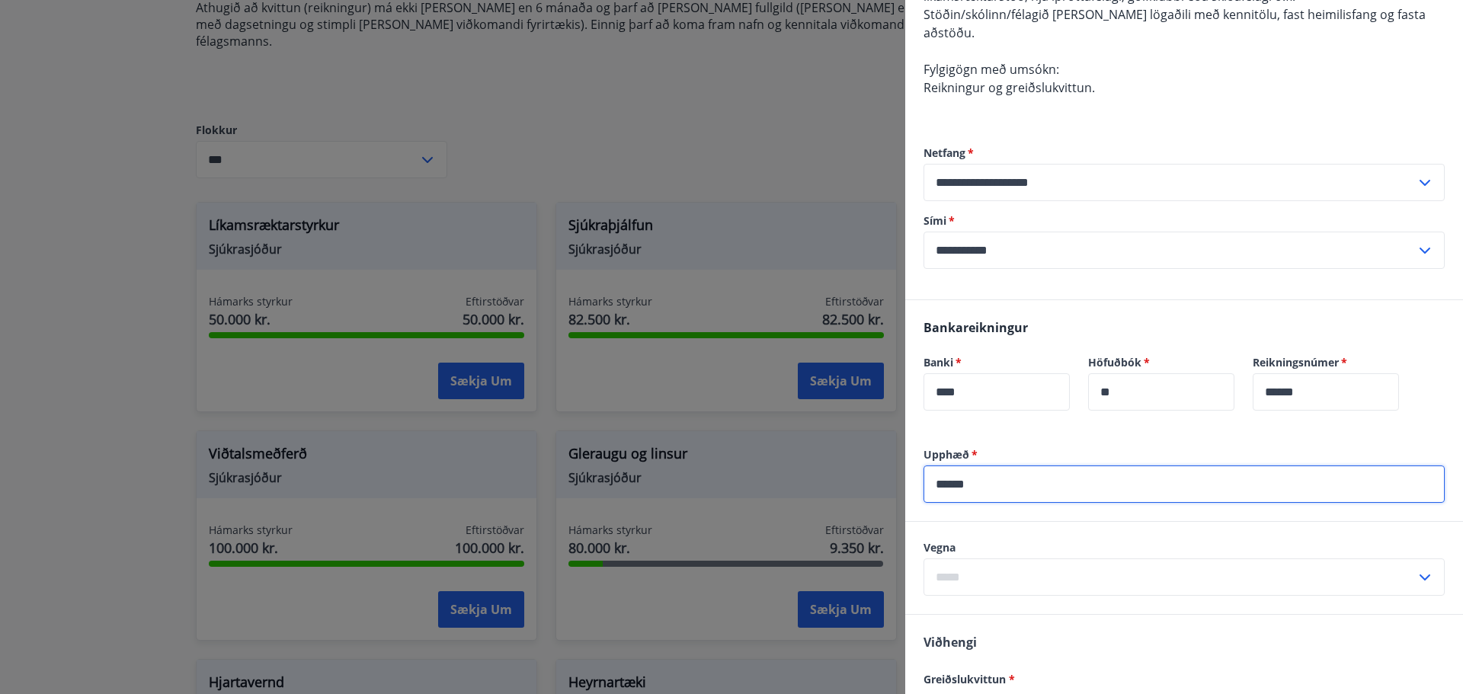
type input "******"
click at [1066, 522] on div "Vegna ​" at bounding box center [1184, 568] width 558 height 92
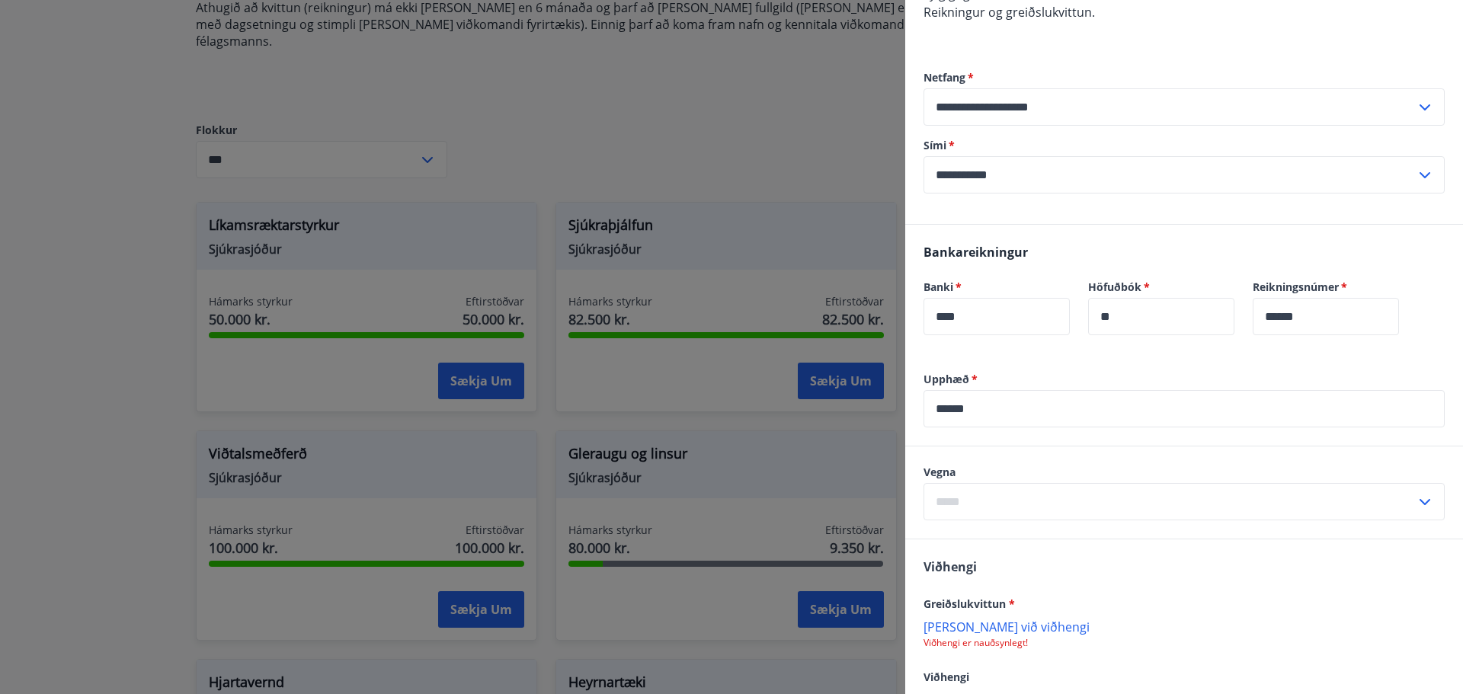
scroll to position [305, 0]
click at [1420, 498] on icon at bounding box center [1425, 501] width 11 height 6
click at [1088, 520] on li "Líkamsrækt" at bounding box center [1184, 533] width 520 height 27
type input "**********"
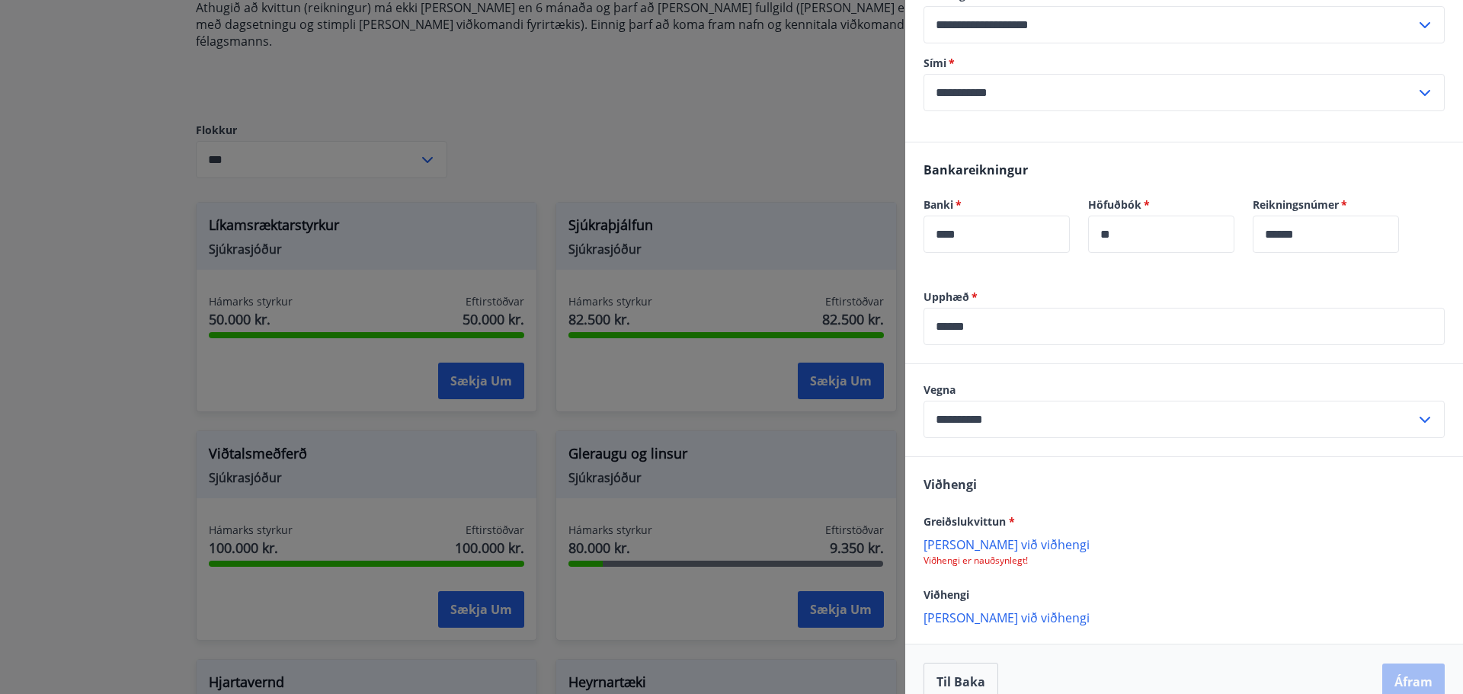
scroll to position [393, 0]
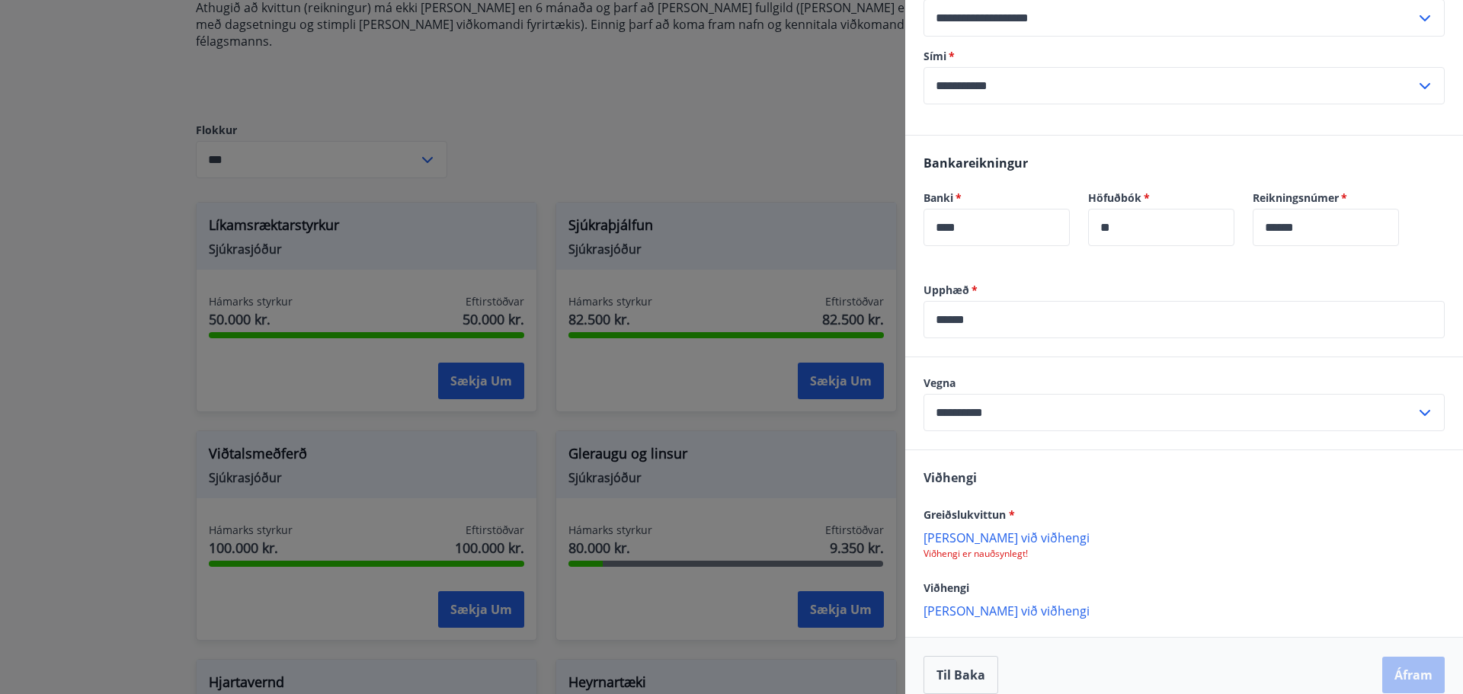
click at [977, 530] on p "Bæta við viðhengi" at bounding box center [1184, 537] width 521 height 15
click at [968, 604] on p "Bæta við viðhengi" at bounding box center [1184, 611] width 521 height 15
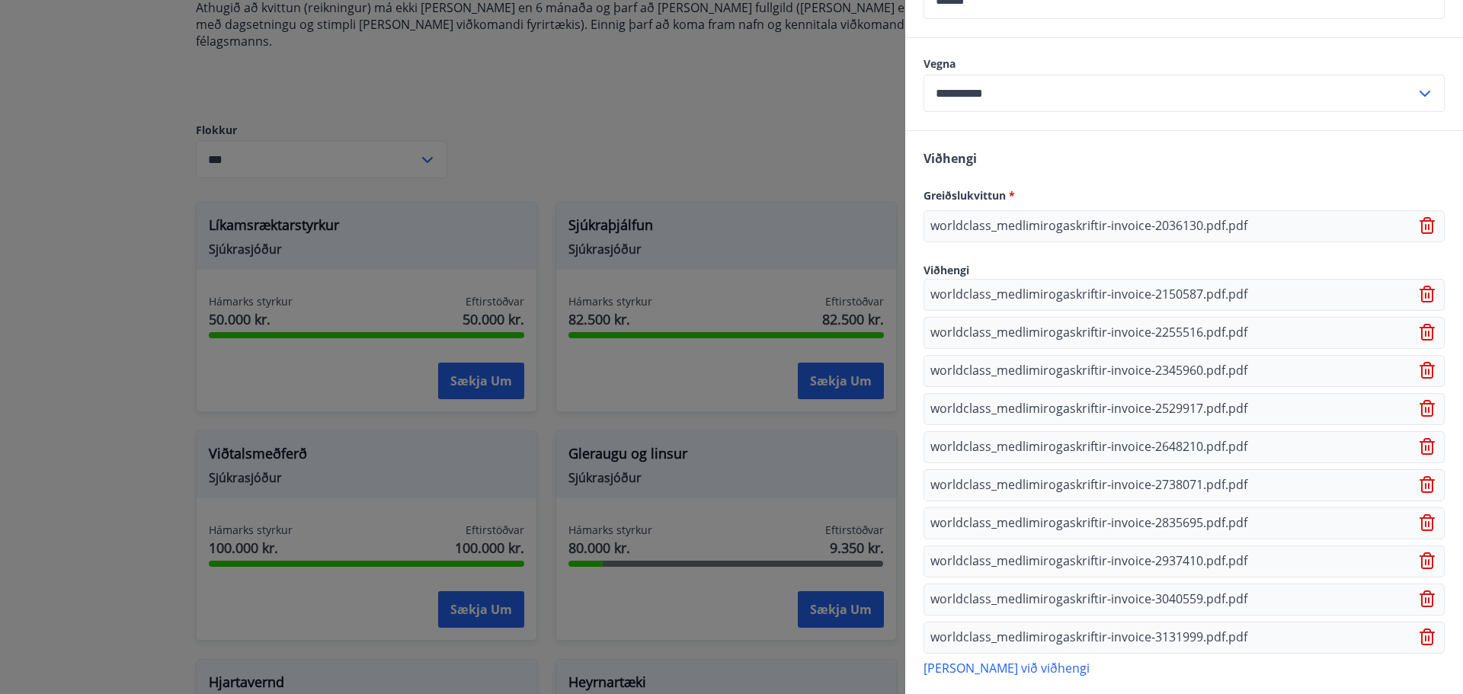
scroll to position [770, 0]
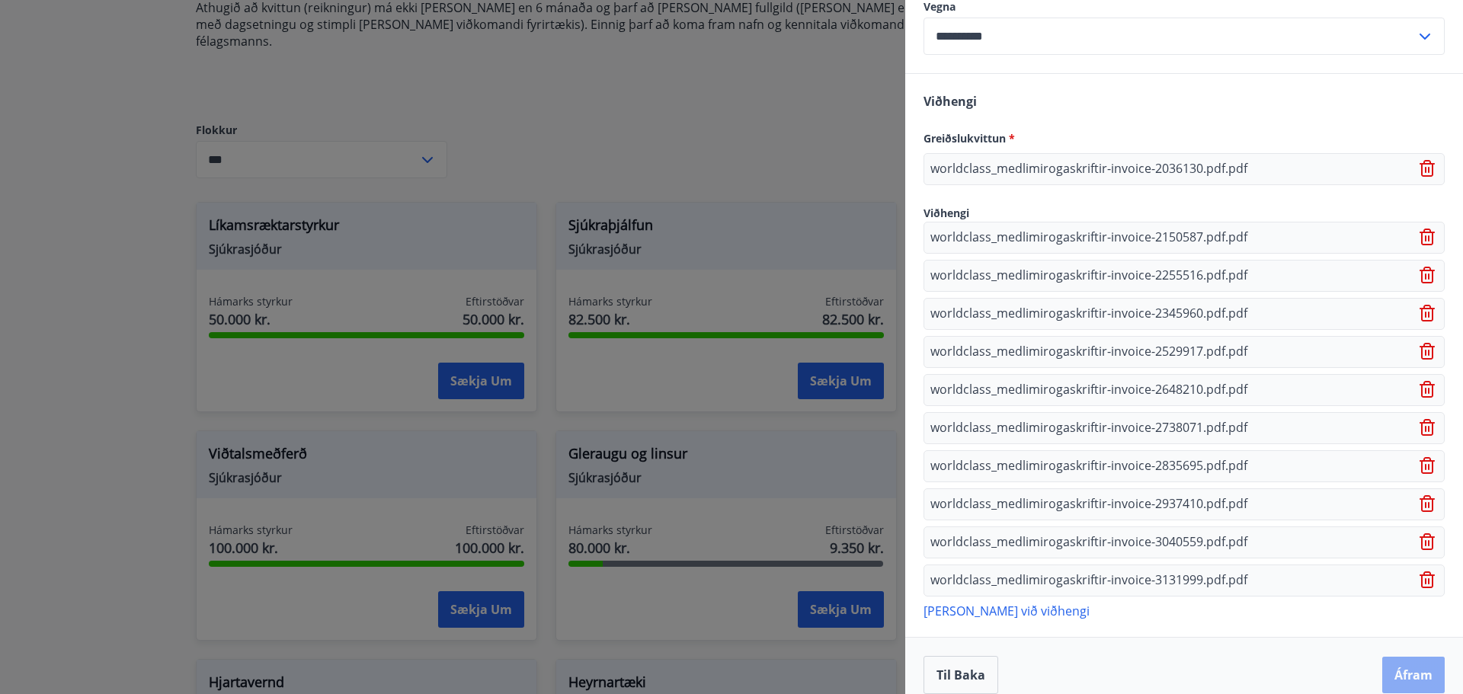
click at [1394, 660] on button "Áfram" at bounding box center [1413, 675] width 62 height 37
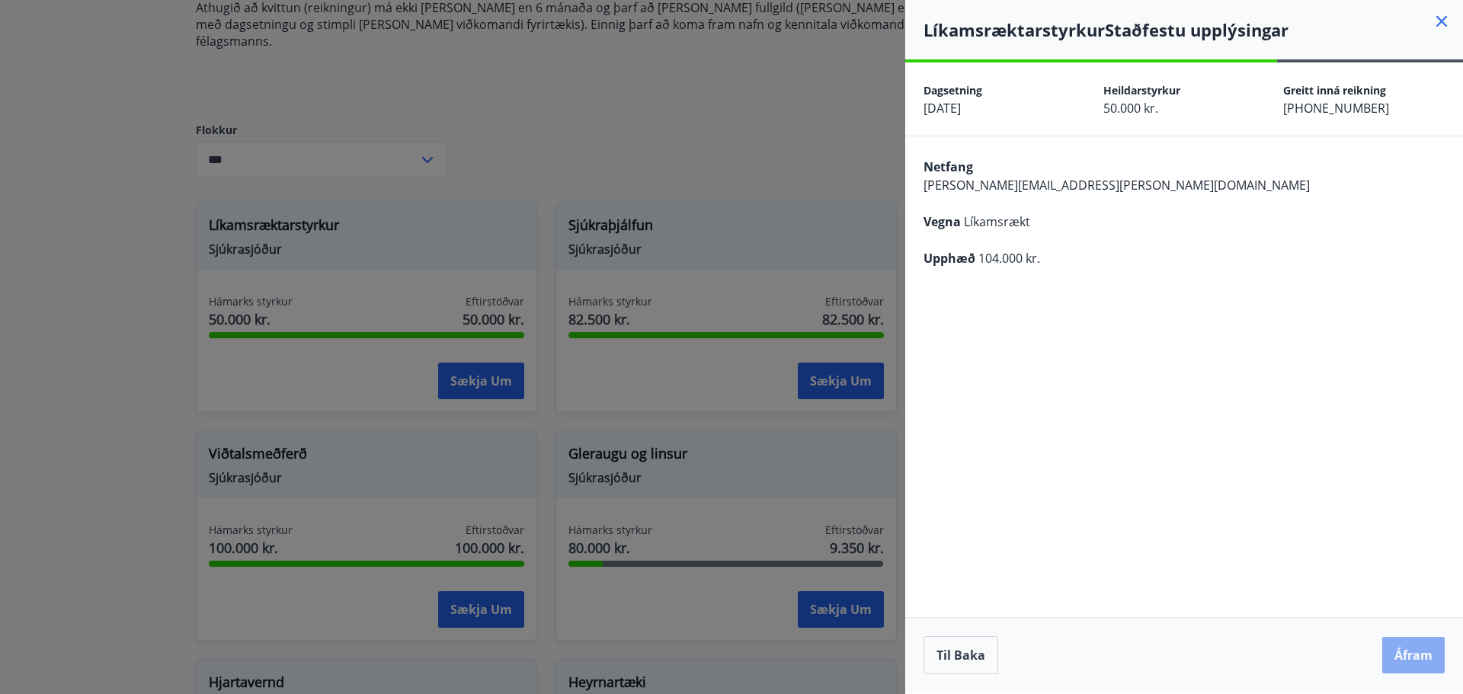
click at [1411, 652] on button "Áfram" at bounding box center [1413, 655] width 62 height 37
click at [1431, 74] on icon "Close" at bounding box center [1431, 75] width 18 height 18
click at [1418, 655] on button "Áfram" at bounding box center [1413, 655] width 62 height 37
click at [969, 656] on button "Til baka" at bounding box center [961, 655] width 75 height 38
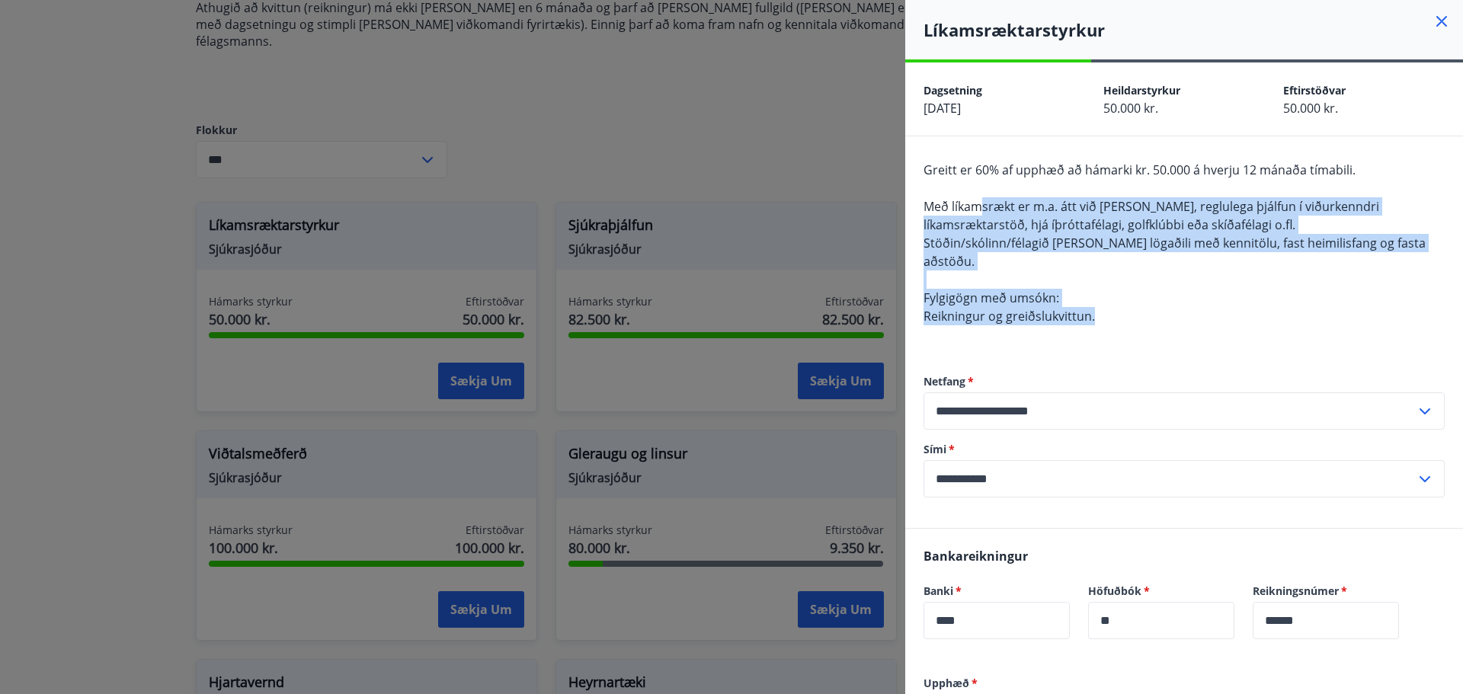
drag, startPoint x: 985, startPoint y: 206, endPoint x: 1156, endPoint y: 300, distance: 195.8
click at [1156, 300] on div "Greitt er 60% af upphæð að hámarki kr. 50.000 á hverju 12 mánaða tímabili. Með …" at bounding box center [1184, 252] width 521 height 183
click at [1120, 305] on div "Greitt er 60% af upphæð að hámarki kr. 50.000 á hverju 12 mánaða tímabili. Með …" at bounding box center [1184, 252] width 521 height 183
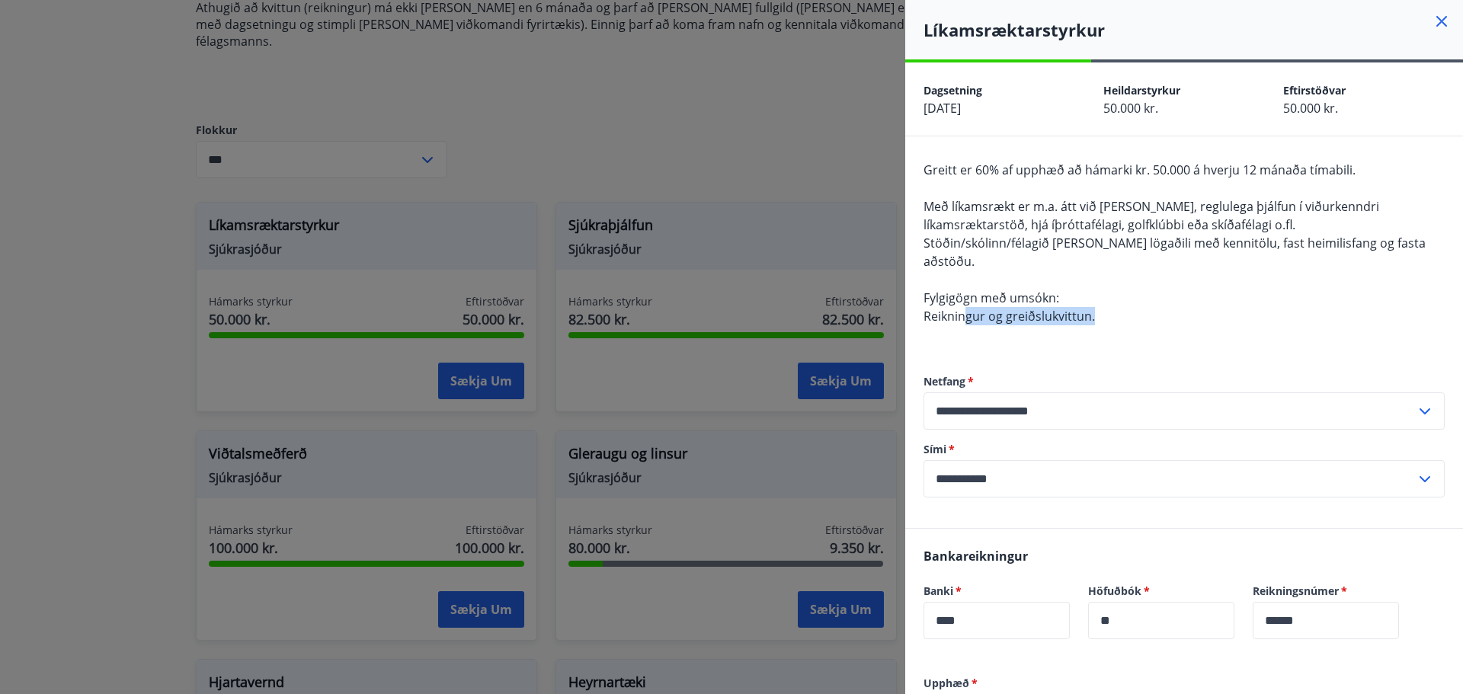
drag, startPoint x: 1105, startPoint y: 306, endPoint x: 966, endPoint y: 300, distance: 138.9
click at [967, 300] on div "Greitt er 60% af upphæð að hámarki kr. 50.000 á hverju 12 mánaða tímabili. Með …" at bounding box center [1184, 252] width 521 height 183
drag, startPoint x: 958, startPoint y: 300, endPoint x: 941, endPoint y: 297, distance: 17.0
click at [956, 308] on span "Reikningur og greiðslukvittun." at bounding box center [1009, 316] width 171 height 17
drag, startPoint x: 935, startPoint y: 296, endPoint x: 991, endPoint y: 296, distance: 55.6
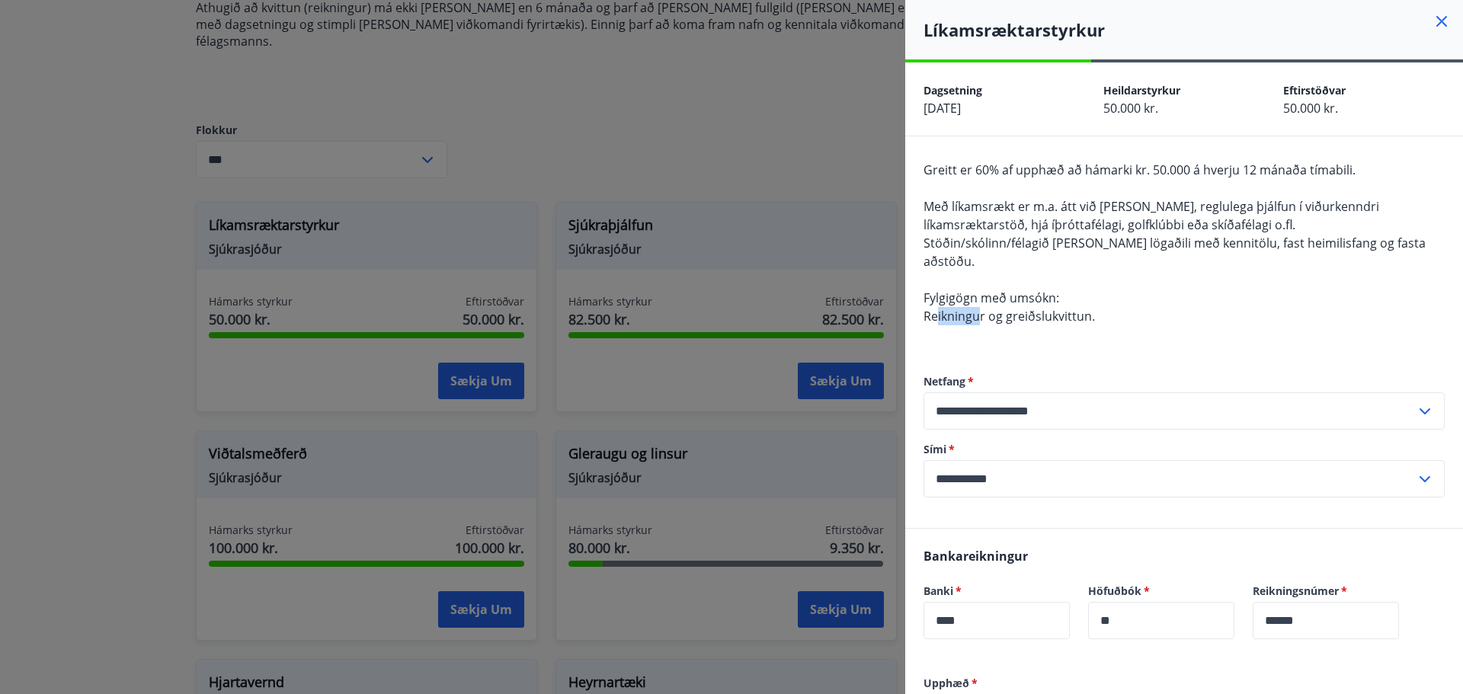
click at [989, 308] on span "Reikningur og greiðslukvittun." at bounding box center [1009, 316] width 171 height 17
drag, startPoint x: 1012, startPoint y: 295, endPoint x: 1045, endPoint y: 294, distance: 32.8
click at [1045, 308] on span "Reikningur og greiðslukvittun." at bounding box center [1009, 316] width 171 height 17
drag, startPoint x: 1074, startPoint y: 290, endPoint x: 1106, endPoint y: 293, distance: 32.2
click at [1097, 288] on div "Greitt er 60% af upphæð að hámarki kr. 50.000 á hverju 12 mánaða tímabili. Með …" at bounding box center [1184, 252] width 521 height 183
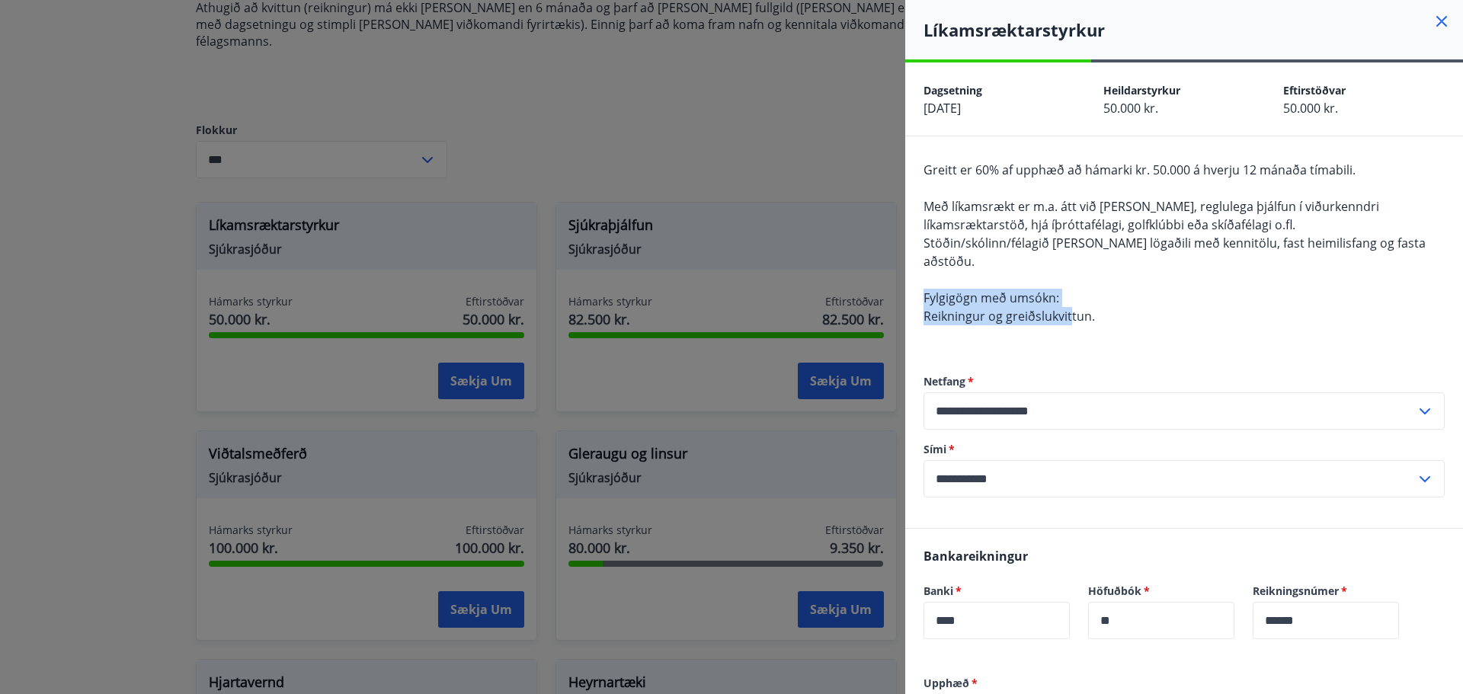
drag, startPoint x: 1056, startPoint y: 295, endPoint x: 1004, endPoint y: 290, distance: 52.9
click at [1056, 308] on span "Reikningur og greiðslukvittun." at bounding box center [1009, 316] width 171 height 17
click at [974, 290] on span "Fylgigögn með umsókn:" at bounding box center [992, 298] width 136 height 17
drag, startPoint x: 990, startPoint y: 297, endPoint x: 1011, endPoint y: 296, distance: 20.6
click at [1007, 308] on span "Reikningur og greiðslukvittun." at bounding box center [1009, 316] width 171 height 17
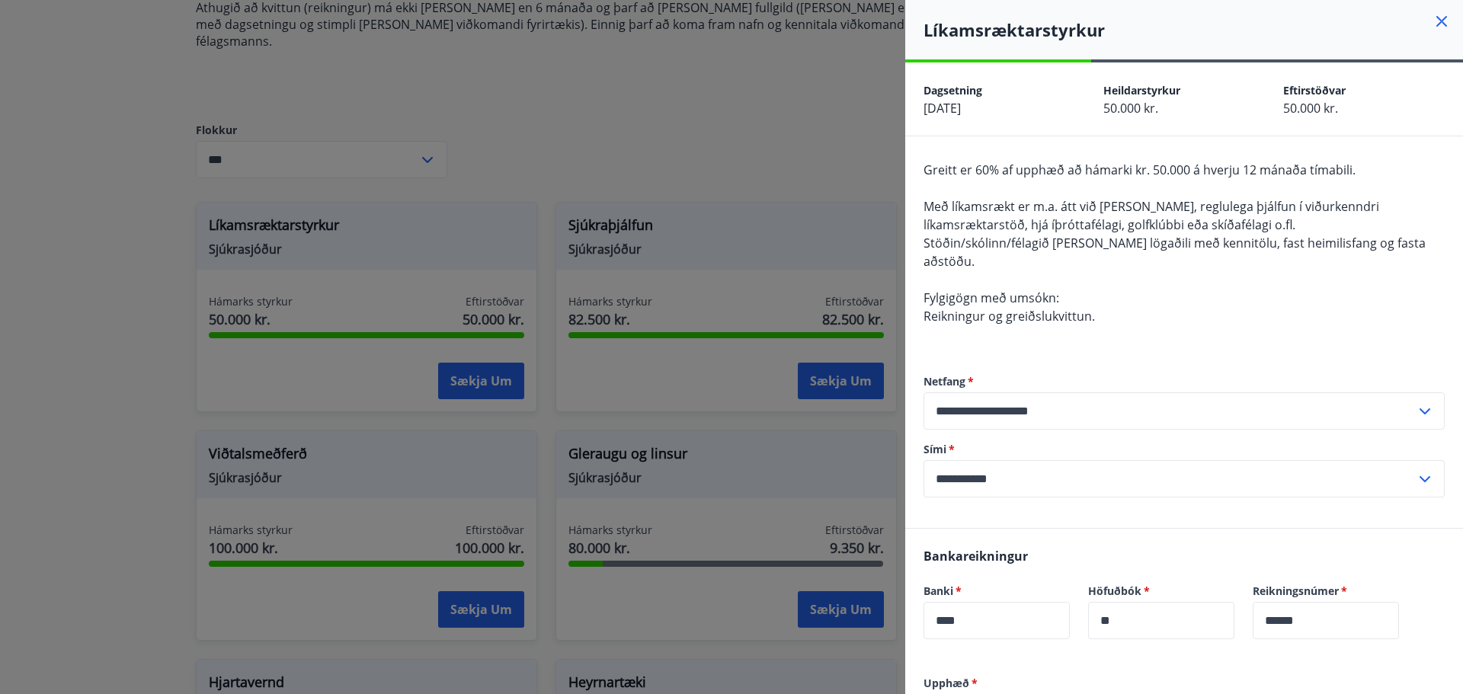
click at [1018, 308] on span "Reikningur og greiðslukvittun." at bounding box center [1009, 316] width 171 height 17
click at [1437, 24] on icon at bounding box center [1442, 21] width 11 height 11
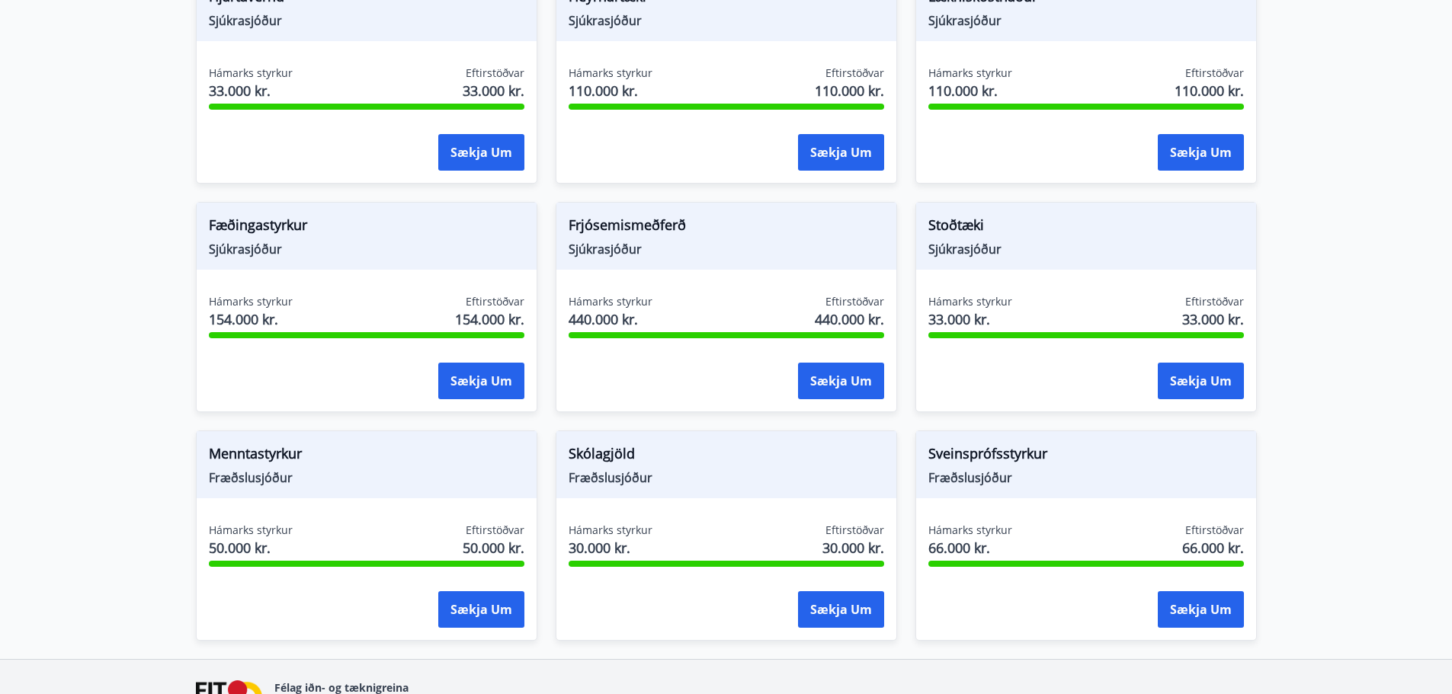
scroll to position [1092, 0]
